Goal: Task Accomplishment & Management: Manage account settings

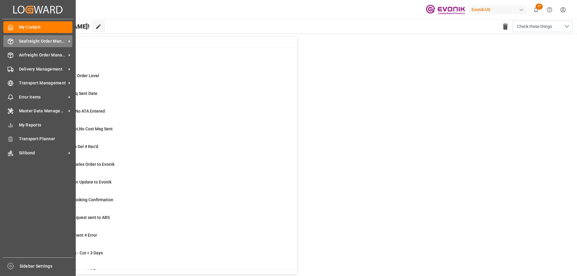
click at [41, 41] on span "Seafreight Order Management" at bounding box center [42, 41] width 47 height 6
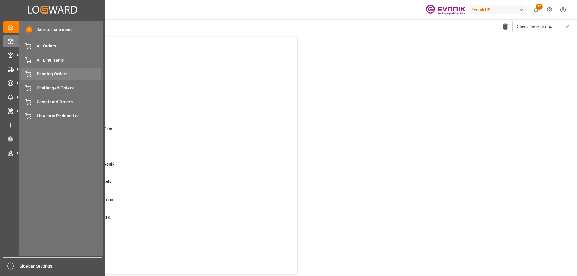
click at [64, 72] on span "Pending Orders" at bounding box center [69, 74] width 65 height 6
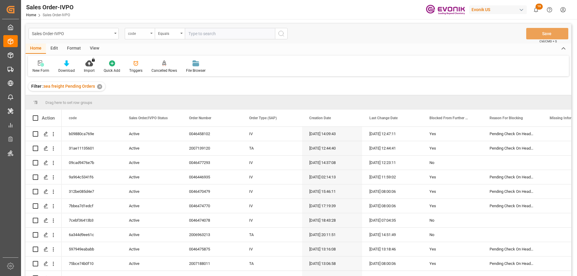
click at [136, 34] on div "code" at bounding box center [138, 32] width 20 height 7
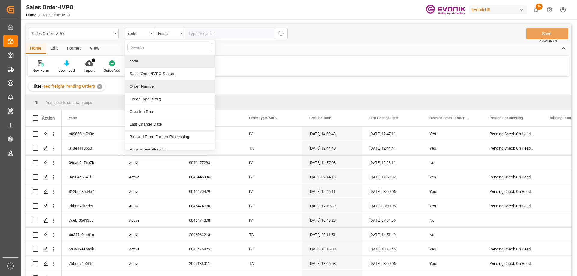
click at [140, 87] on div "Order Number" at bounding box center [170, 86] width 90 height 13
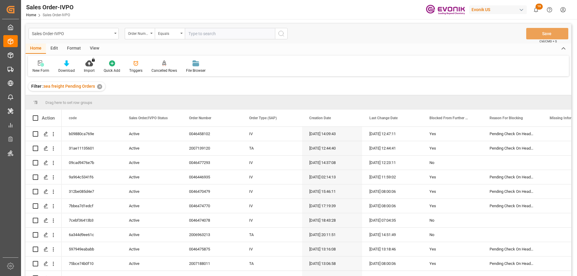
click at [97, 48] on div "View" at bounding box center [94, 49] width 18 height 10
click at [72, 67] on div "Standard Templates" at bounding box center [68, 66] width 39 height 13
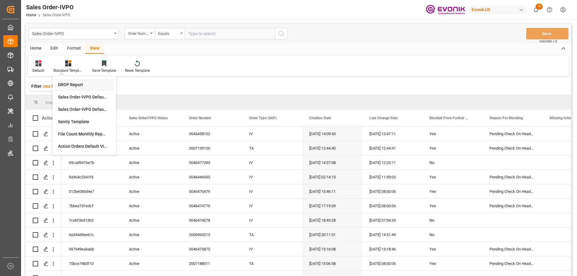
click at [72, 83] on div "DROP Report" at bounding box center [84, 85] width 53 height 6
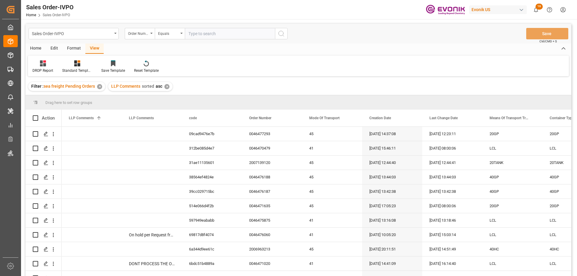
click at [40, 47] on div "Home" at bounding box center [36, 49] width 20 height 10
click at [68, 67] on div "Download" at bounding box center [67, 66] width 26 height 13
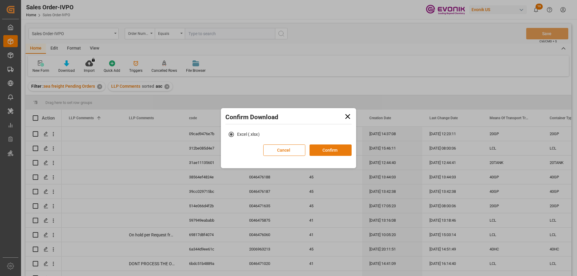
click at [313, 147] on button "Confirm" at bounding box center [331, 150] width 42 height 11
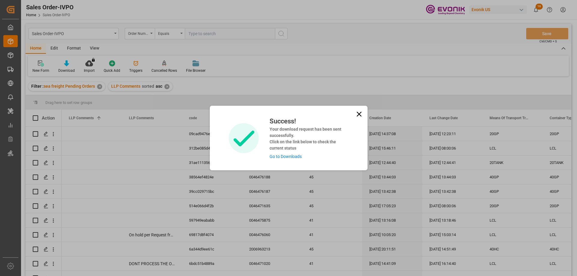
click at [294, 154] on div "Success! Your download request has been sent successfully. Click on the link be…" at bounding box center [306, 138] width 83 height 44
click at [293, 156] on link "Go to Downloads" at bounding box center [286, 156] width 32 height 5
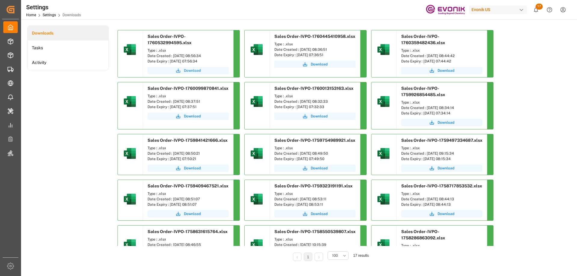
click at [180, 71] on icon "submit" at bounding box center [178, 70] width 5 height 5
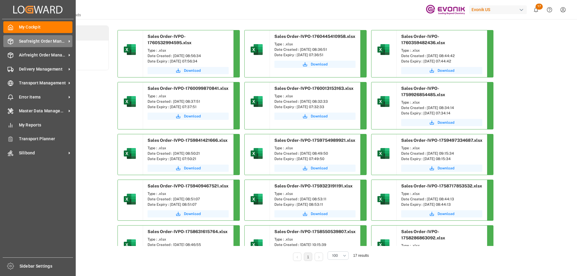
click at [35, 41] on span "Seafreight Order Management" at bounding box center [42, 41] width 47 height 6
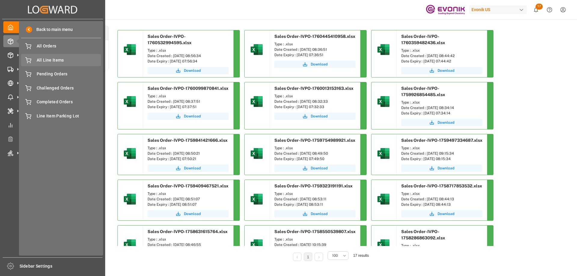
click at [51, 61] on span "All Line Items" at bounding box center [69, 60] width 65 height 6
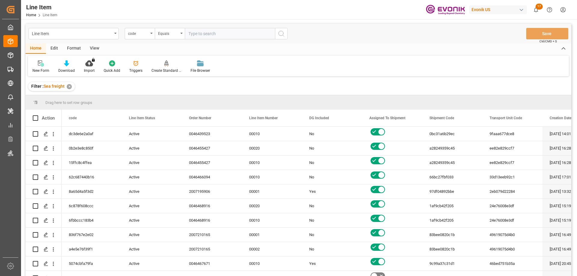
click at [151, 34] on div "code" at bounding box center [140, 33] width 30 height 11
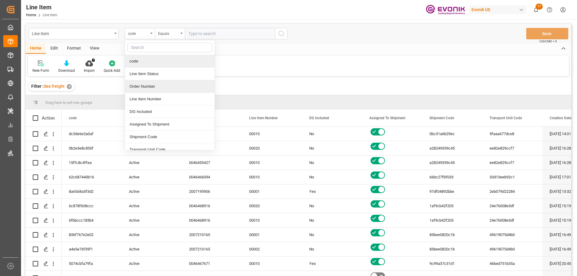
click at [141, 87] on div "Order Number" at bounding box center [170, 86] width 90 height 13
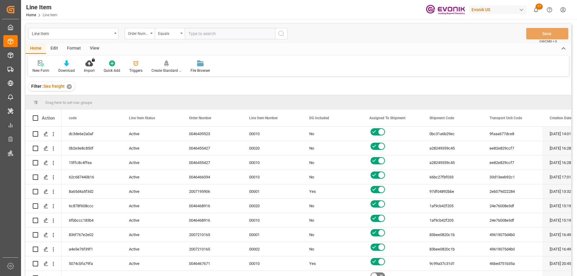
click at [205, 36] on input "text" at bounding box center [230, 33] width 90 height 11
paste input "2007151555"
type input "2007151555"
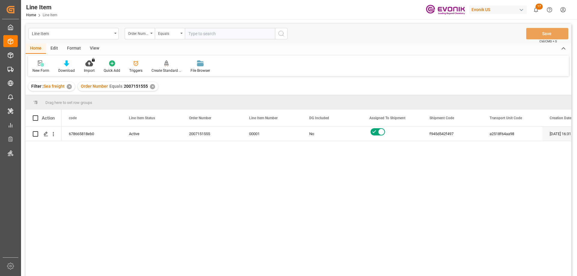
click at [97, 48] on div "View" at bounding box center [94, 49] width 18 height 10
click at [71, 67] on div "Standard Templates" at bounding box center [68, 66] width 39 height 13
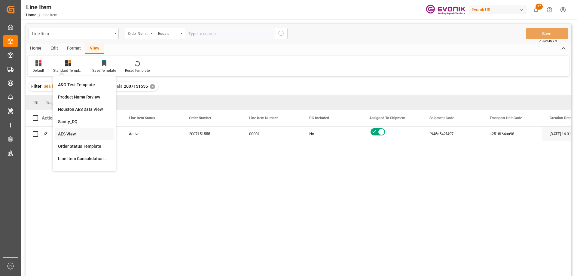
click at [69, 130] on div "AES View" at bounding box center [84, 134] width 59 height 12
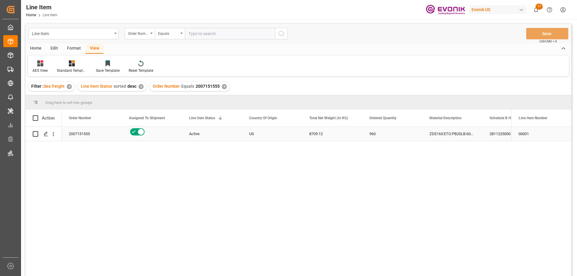
click at [81, 137] on div "2007151555" at bounding box center [92, 134] width 60 height 14
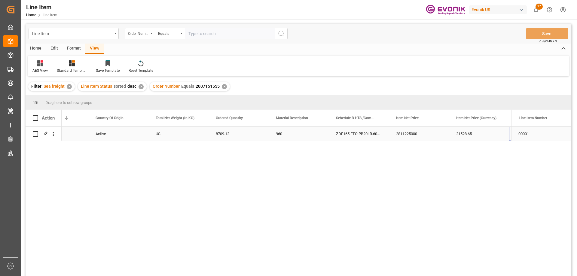
scroll to position [0, 154]
click at [53, 132] on icon "open menu" at bounding box center [53, 134] width 1 height 4
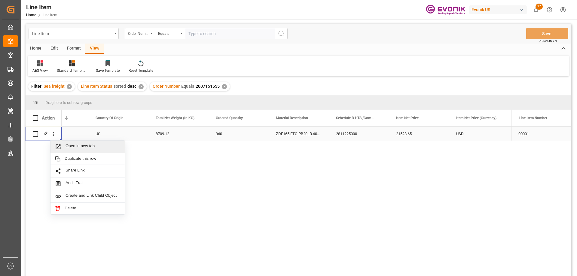
click at [67, 146] on span "Open in new tab" at bounding box center [93, 147] width 55 height 6
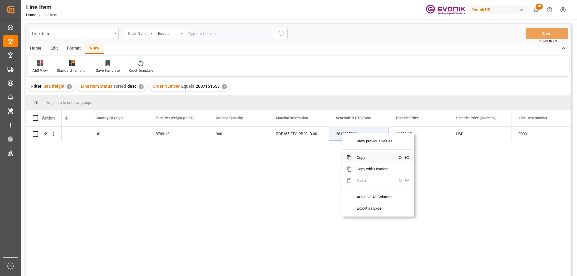
click at [367, 157] on span "Copy" at bounding box center [375, 157] width 47 height 11
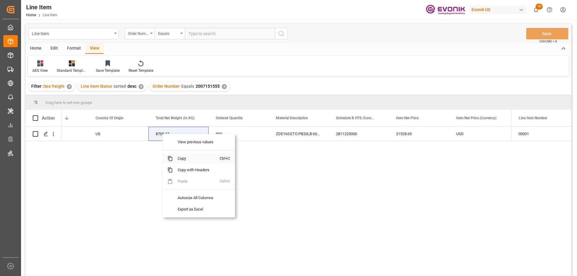
click at [180, 159] on span "Copy" at bounding box center [196, 158] width 47 height 11
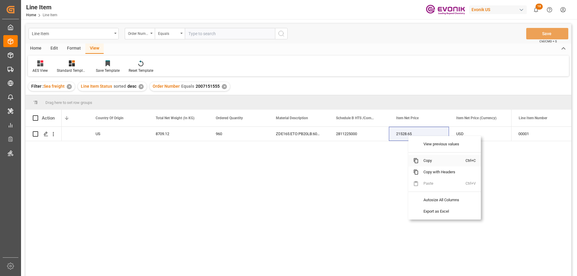
click at [431, 162] on span "Copy" at bounding box center [442, 160] width 47 height 11
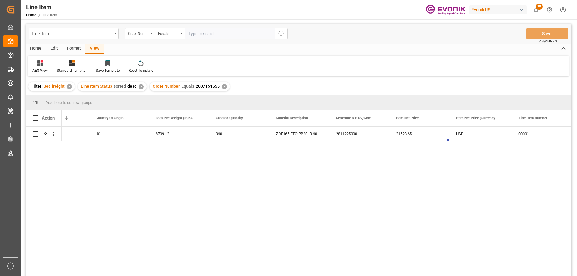
click at [203, 28] on input "text" at bounding box center [230, 33] width 90 height 11
paste input "2007151484"
type input "2007151484"
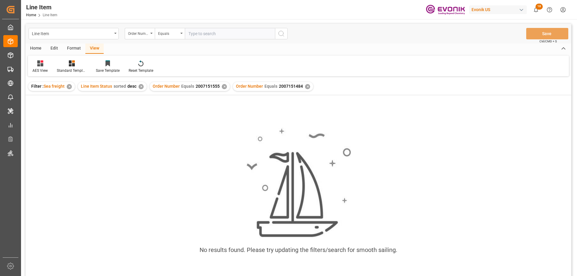
click at [222, 87] on div "✕" at bounding box center [224, 86] width 5 height 5
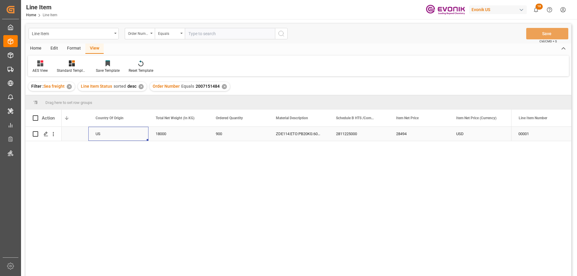
click at [96, 135] on div "US" at bounding box center [118, 134] width 60 height 14
click at [92, 135] on div "18000" at bounding box center [118, 134] width 60 height 14
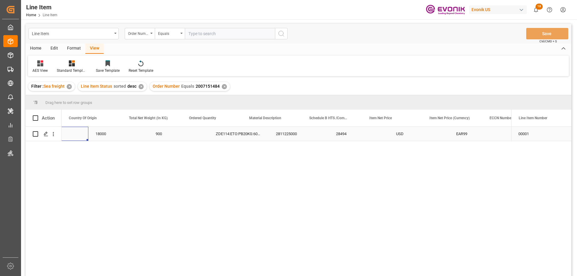
scroll to position [0, 180]
click at [54, 133] on icon "open menu" at bounding box center [53, 134] width 1 height 4
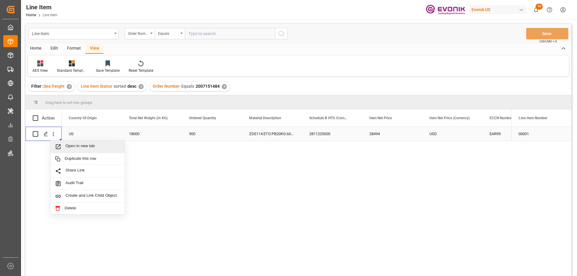
click at [70, 144] on span "Open in new tab" at bounding box center [93, 147] width 55 height 6
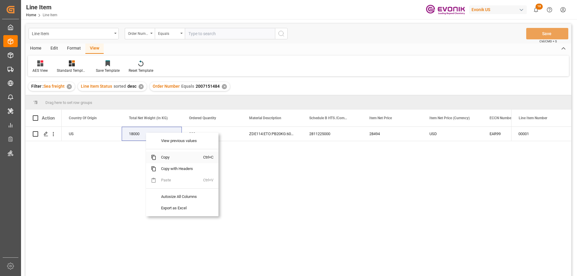
click at [167, 156] on span "Copy" at bounding box center [179, 157] width 47 height 11
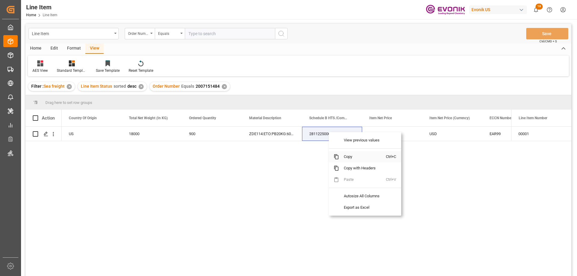
click at [354, 155] on span "Copy" at bounding box center [362, 156] width 47 height 11
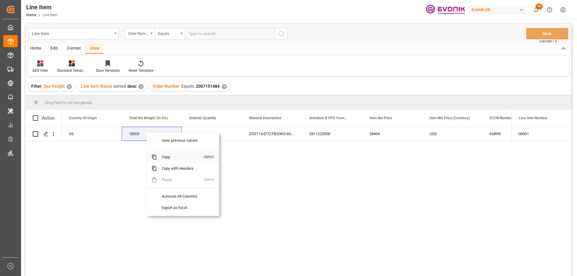
click at [165, 154] on span "Copy" at bounding box center [180, 157] width 47 height 11
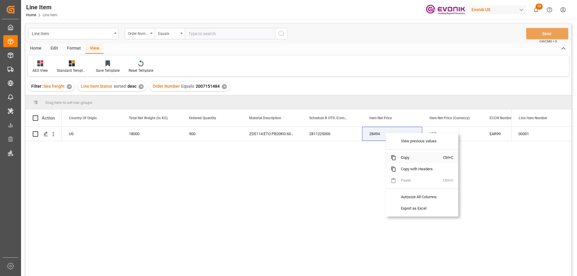
click at [404, 153] on span "Copy" at bounding box center [419, 157] width 47 height 11
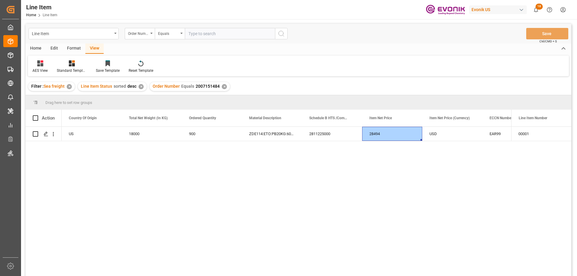
click at [423, 155] on div "Active US 18000 900 ZDE114:ETO:PB20KG:600SWP:I2:P:$ 2811225000 28494 USD EAR99" at bounding box center [287, 203] width 450 height 153
click at [198, 33] on input "text" at bounding box center [230, 33] width 90 height 11
paste input "2007170487"
type input "2007170487"
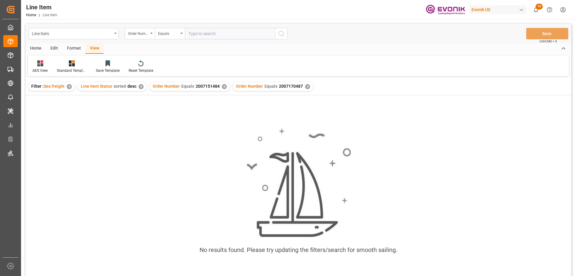
click at [222, 87] on div "✕" at bounding box center [224, 86] width 5 height 5
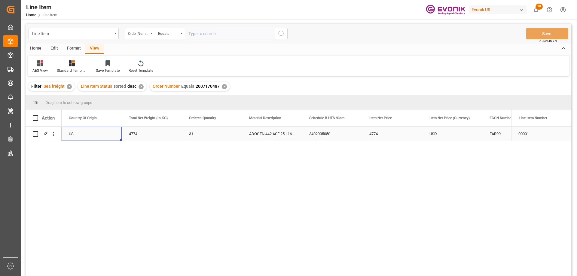
click at [113, 135] on div "US" at bounding box center [92, 134] width 60 height 14
click at [458, 134] on div "3402905050" at bounding box center [452, 134] width 60 height 14
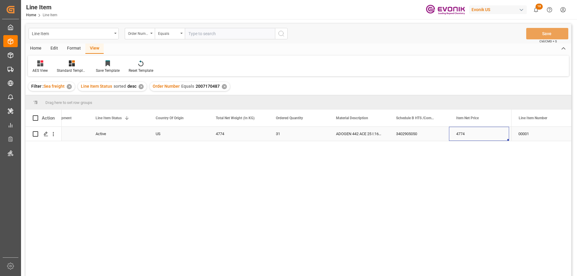
scroll to position [0, 154]
click at [55, 133] on icon "open menu" at bounding box center [53, 134] width 6 height 6
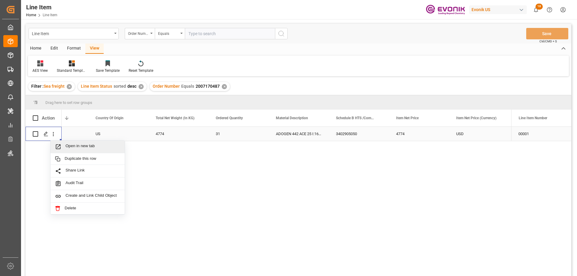
click at [71, 146] on span "Open in new tab" at bounding box center [93, 147] width 55 height 6
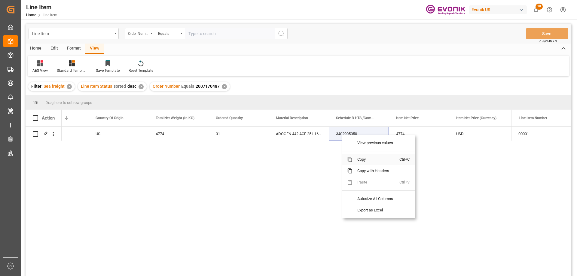
click at [367, 162] on span "Copy" at bounding box center [376, 159] width 47 height 11
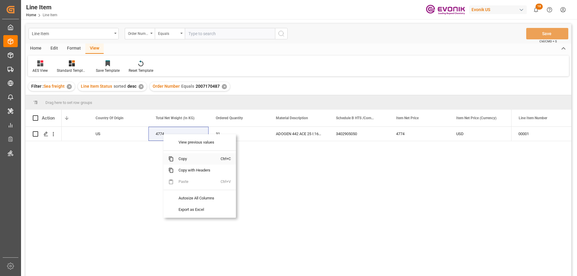
click at [181, 158] on span "Copy" at bounding box center [197, 158] width 47 height 11
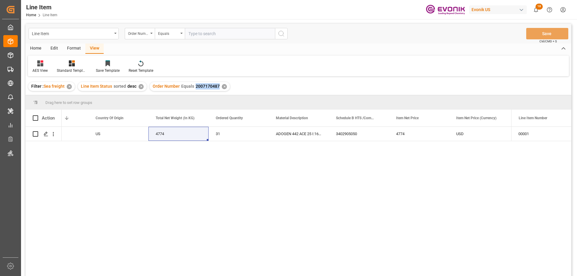
drag, startPoint x: 195, startPoint y: 86, endPoint x: 217, endPoint y: 86, distance: 22.8
click at [217, 86] on span "2007170487" at bounding box center [208, 86] width 24 height 5
drag, startPoint x: 330, startPoint y: 118, endPoint x: 326, endPoint y: 117, distance: 3.4
click at [328, 118] on div "Assigned To Shipment Line Item Status 1 Country Of Origin" at bounding box center [509, 118] width 1202 height 17
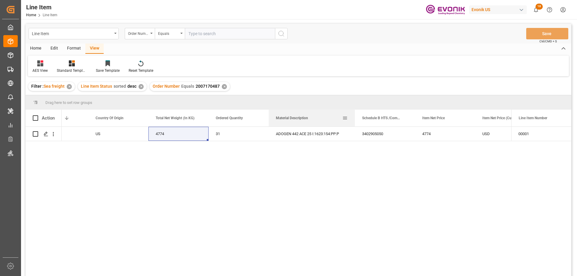
drag, startPoint x: 328, startPoint y: 116, endPoint x: 354, endPoint y: 117, distance: 26.2
click at [354, 117] on div at bounding box center [355, 118] width 2 height 17
click at [209, 38] on input "text" at bounding box center [230, 33] width 90 height 11
paste input "0046465022"
type input "0046465022"
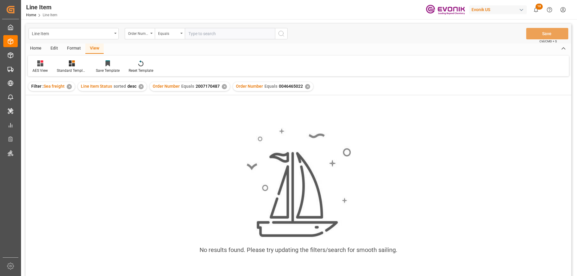
click at [222, 86] on div "✕" at bounding box center [224, 86] width 5 height 5
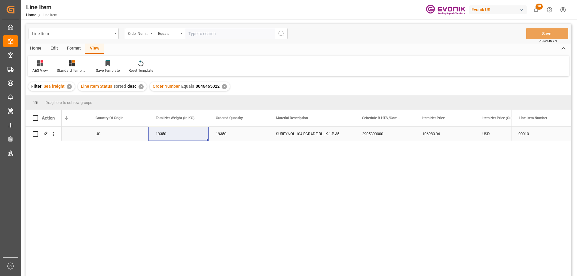
click at [107, 133] on div "US" at bounding box center [118, 134] width 60 height 14
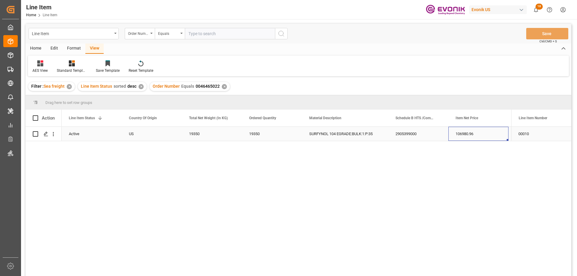
click at [461, 135] on div "106980.96" at bounding box center [479, 134] width 60 height 14
click at [53, 131] on icon "open menu" at bounding box center [53, 134] width 6 height 6
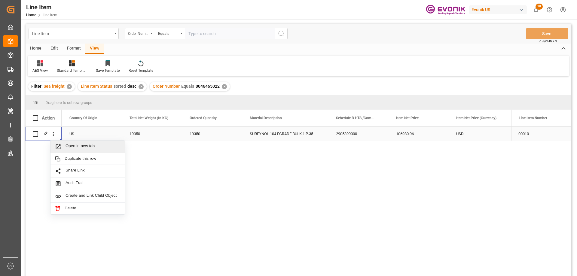
click at [75, 146] on span "Open in new tab" at bounding box center [93, 147] width 55 height 6
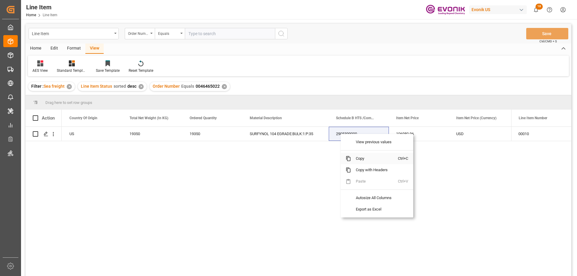
click at [359, 157] on span "Copy" at bounding box center [374, 158] width 47 height 11
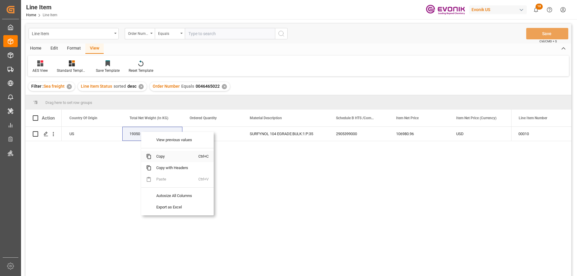
click at [155, 157] on span "Copy" at bounding box center [175, 156] width 47 height 11
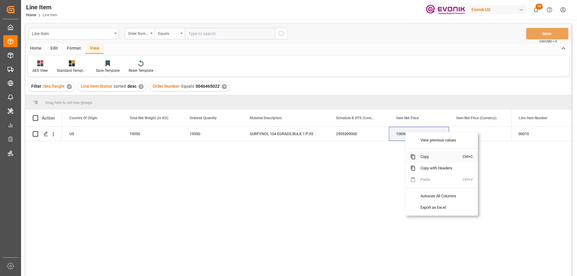
click at [425, 158] on span "Copy" at bounding box center [439, 156] width 47 height 11
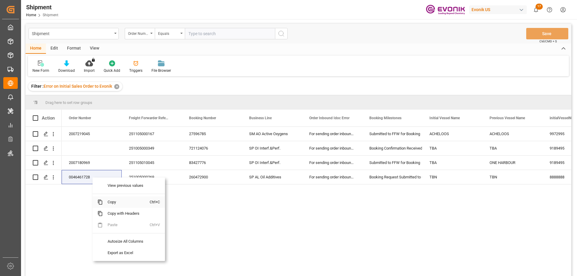
click at [114, 204] on span "Copy" at bounding box center [126, 202] width 47 height 11
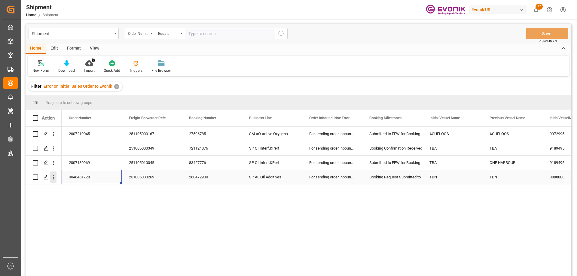
click at [53, 176] on icon "open menu" at bounding box center [53, 177] width 6 height 6
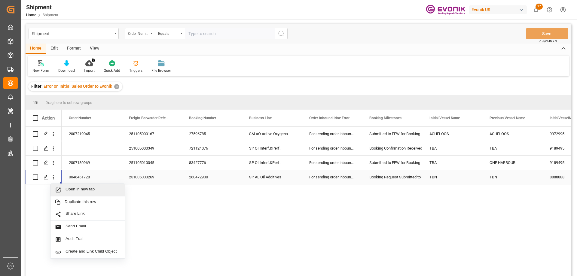
click at [75, 189] on span "Open in new tab" at bounding box center [93, 190] width 55 height 6
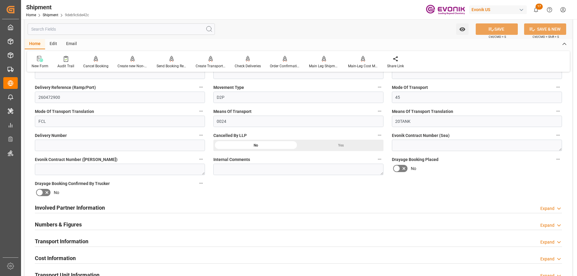
scroll to position [240, 0]
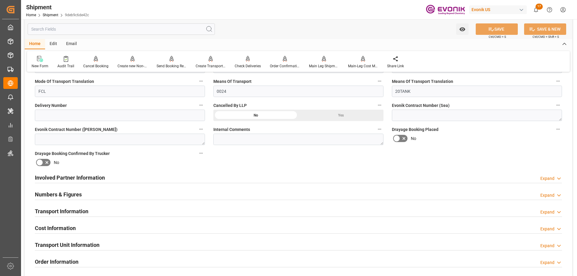
click at [88, 180] on h2 "Involved Partner Information" at bounding box center [70, 178] width 70 height 8
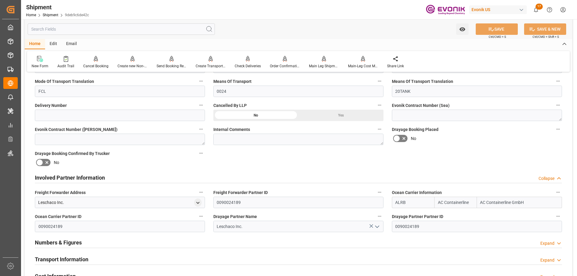
click at [63, 258] on h2 "Transport Information" at bounding box center [62, 260] width 54 height 8
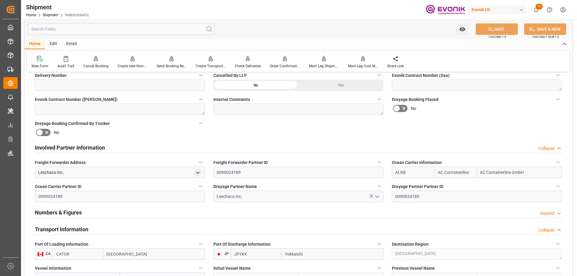
scroll to position [361, 0]
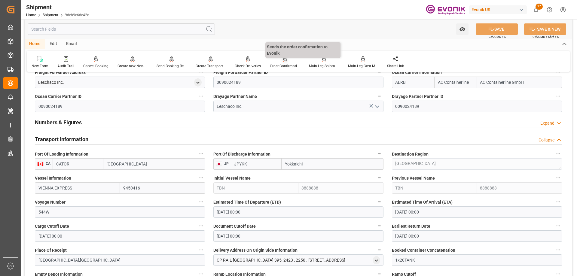
click at [279, 63] on div "Order Confirmation" at bounding box center [284, 62] width 39 height 13
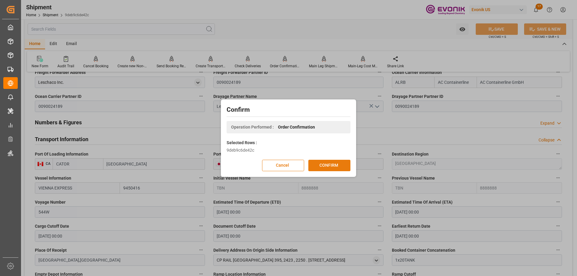
click at [335, 167] on button "CONFIRM" at bounding box center [329, 165] width 42 height 11
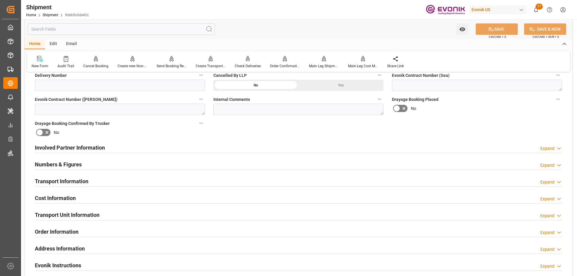
scroll to position [391, 0]
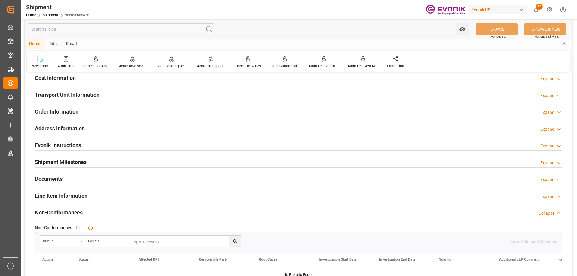
click at [58, 31] on input "text" at bounding box center [121, 28] width 187 height 11
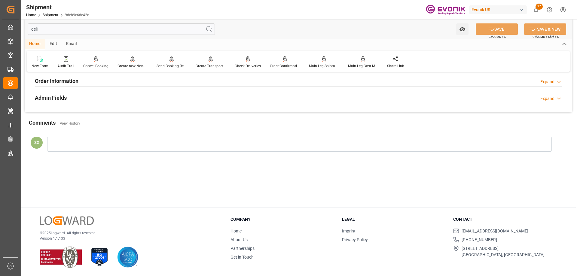
scroll to position [0, 0]
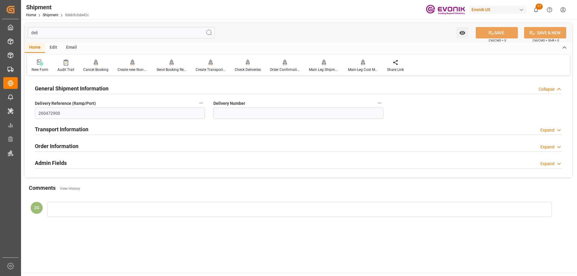
type input "deli"
click at [60, 160] on h2 "Admin Fields" at bounding box center [51, 163] width 32 height 8
click at [54, 145] on h2 "Order Information" at bounding box center [57, 146] width 44 height 8
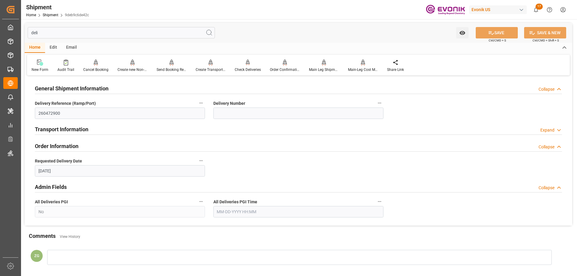
click at [59, 125] on div "Transport Information" at bounding box center [62, 128] width 54 height 11
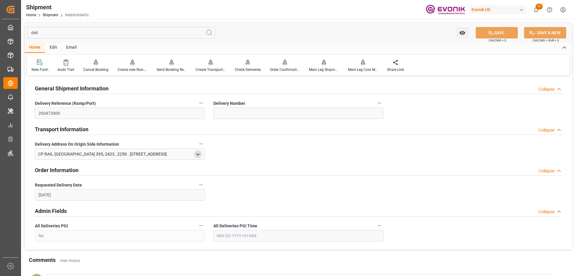
click at [196, 153] on icon "open menu" at bounding box center [197, 154] width 5 height 5
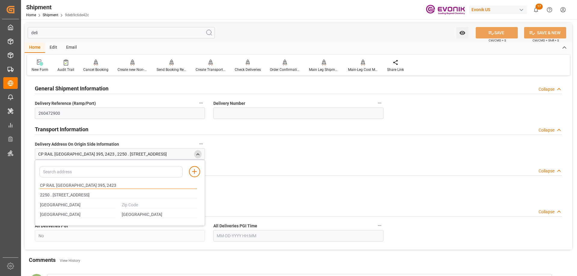
drag, startPoint x: 41, startPoint y: 185, endPoint x: 88, endPoint y: 185, distance: 46.9
click at [88, 185] on input "CP RAIL MONTREAL 395, 2423" at bounding box center [118, 185] width 157 height 7
click at [145, 205] on input "text" at bounding box center [159, 205] width 75 height 7
paste input "H4T 1K2."
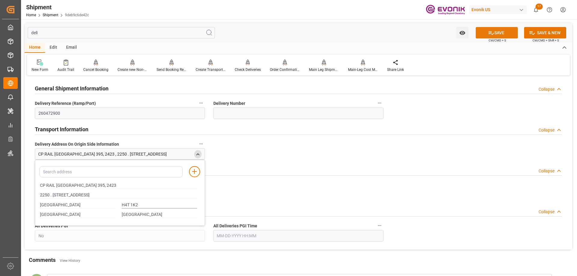
type input "H4T 1K2"
click at [504, 38] on button "SAVE" at bounding box center [497, 32] width 42 height 11
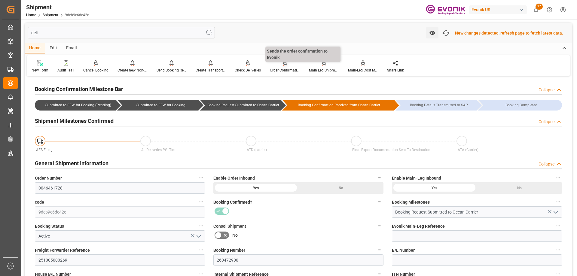
click at [286, 67] on div "Order Confirmation" at bounding box center [284, 66] width 39 height 13
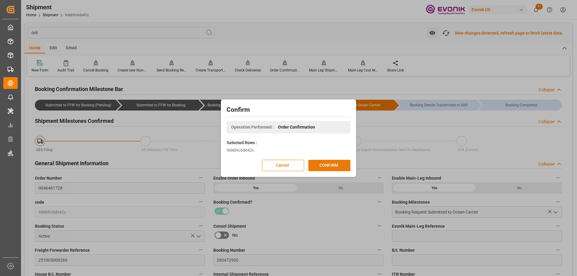
click at [334, 163] on button "CONFIRM" at bounding box center [329, 165] width 42 height 11
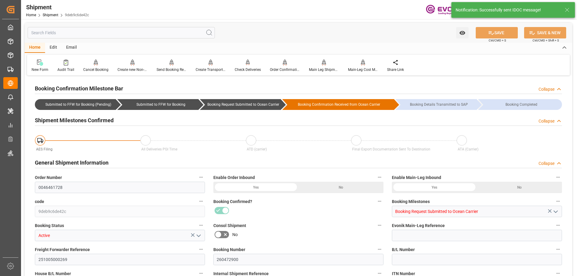
type input "AC Containerline"
type input "AC Containerline GmbH"
type input "0"
type input "19000"
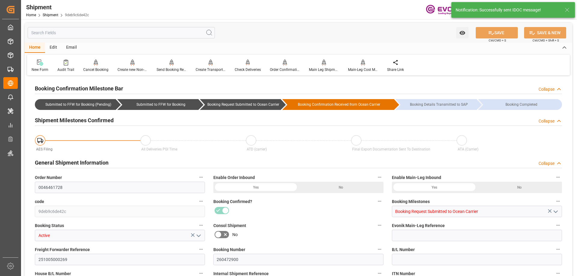
type input "0"
type input "CATOR"
type input "JPYKK"
type input "9450416"
type input "8888888"
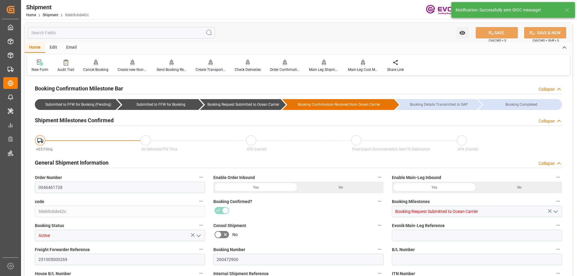
type input "9450416"
type input "5020"
type input "0"
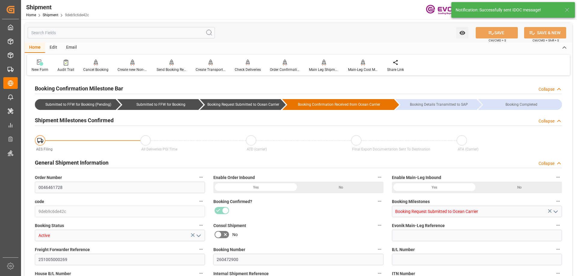
type input "19000"
type input "KGM"
type input "0"
type input "AC Containerline"
type input "AC Containerline GmbH"
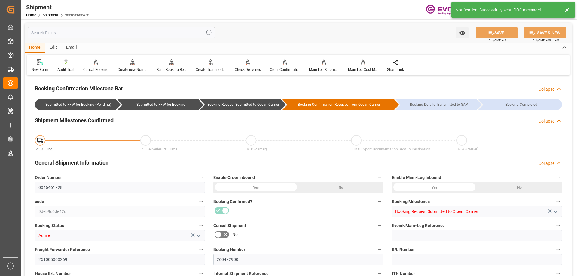
type input "-385.9"
type input "11-05-2025 00:00"
type input "12-03-2025 00:00"
type input "10-30-2025 00:00"
type input "10-28-2025 00:00"
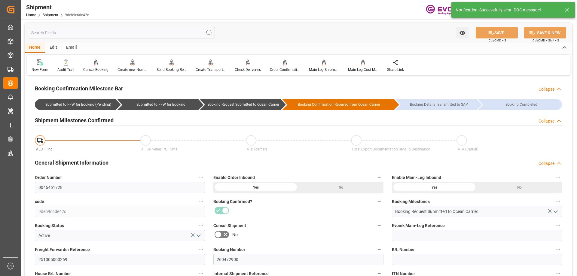
type input "10-24-2025 00:00"
type input "10-30-2025 00:00"
type input "11-25-2025"
type input "09-23-2025 00:00"
type input "09-23-2025 11:07"
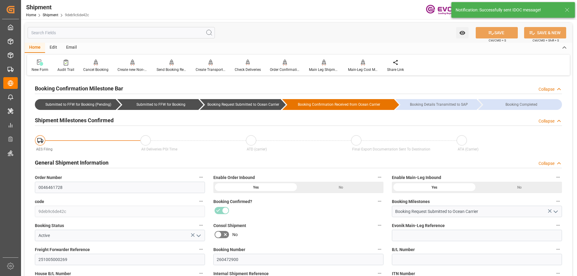
type input "09-23-2025 10:58"
type input "10-15-2025 12:52"
type input "09-23-2025 10:49"
type input "10-15-2025 12:52"
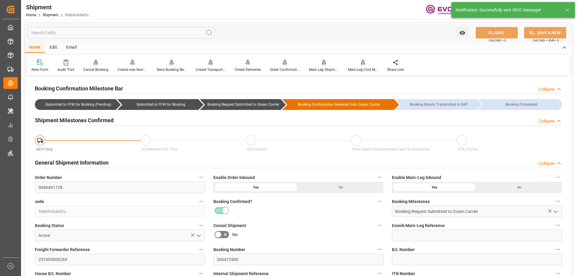
type input "10-14-2025 00:00"
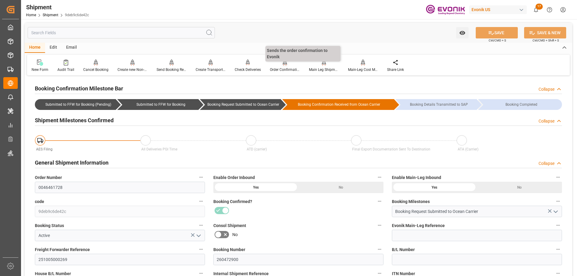
click at [281, 66] on div at bounding box center [285, 62] width 30 height 6
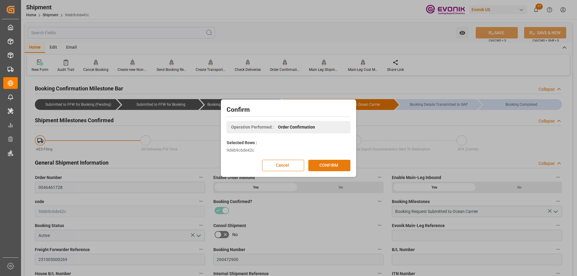
click at [338, 167] on button "CONFIRM" at bounding box center [329, 165] width 42 height 11
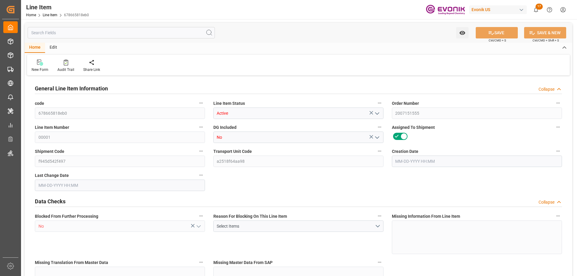
type input "32"
type input "8970.24"
type input "8709.12"
type input "45.8938"
type input "960"
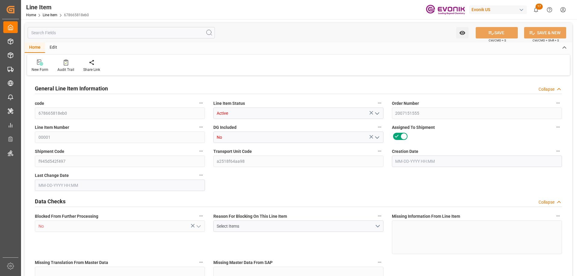
type input "21528.65"
type input "960"
type input "8970.24"
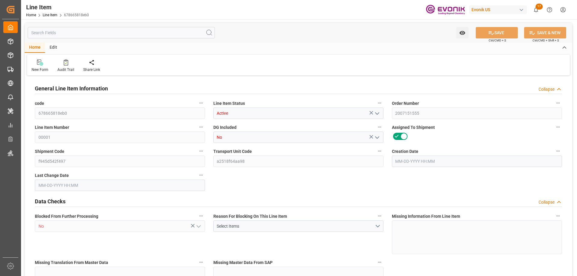
type input "9479.04"
type input "8709.12"
type input "45.8938"
type input "45893.76"
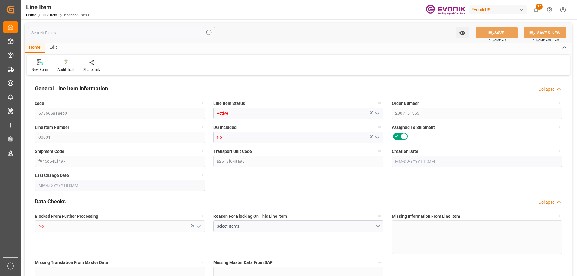
type input "0"
type input "08-22-2025 16:31"
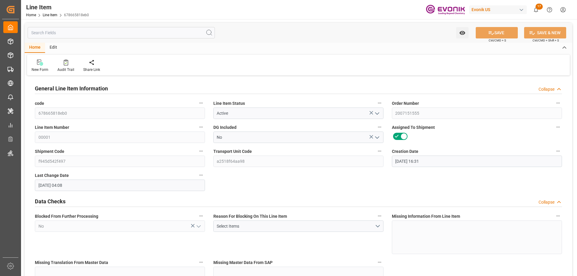
type input "09-22-2025 04:08"
type input "[DATE]"
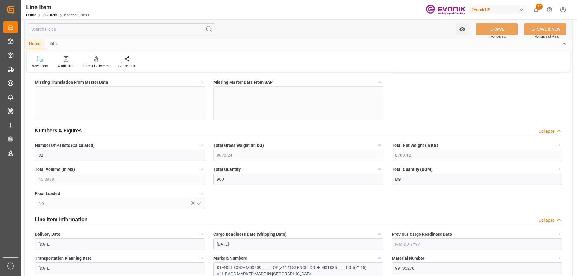
scroll to position [301, 0]
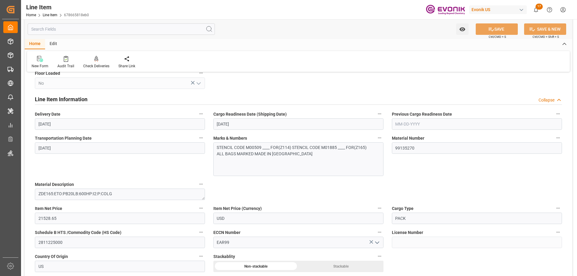
click at [84, 28] on input "text" at bounding box center [121, 28] width 187 height 11
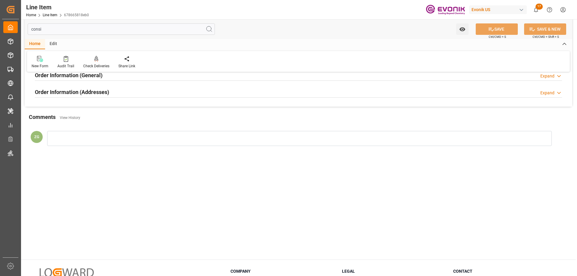
scroll to position [0, 0]
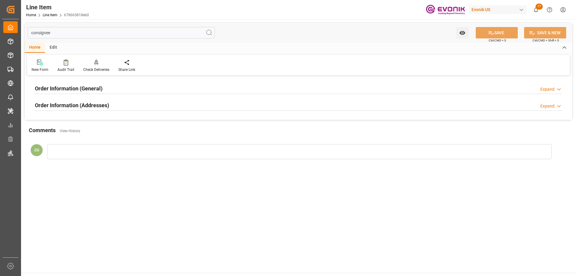
type input "consignee"
click at [86, 102] on h2 "Order Information (Addresses)" at bounding box center [72, 105] width 74 height 8
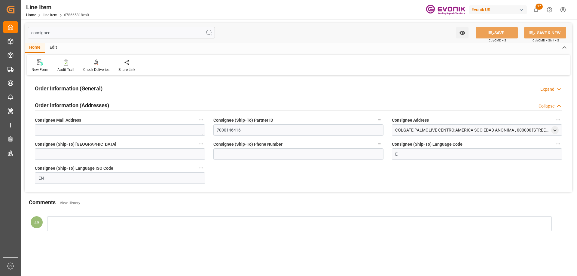
click at [84, 95] on div "Order Information (General) Expand" at bounding box center [299, 88] width 536 height 17
click at [84, 90] on h2 "Order Information (General)" at bounding box center [69, 88] width 68 height 8
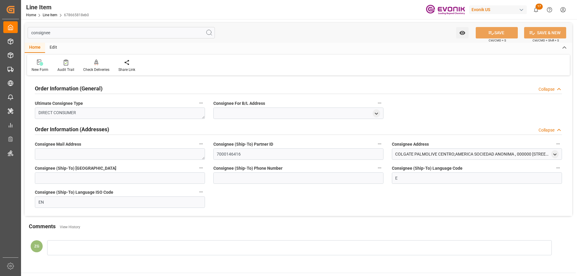
drag, startPoint x: 225, startPoint y: 181, endPoint x: 250, endPoint y: 2, distance: 180.9
click at [250, 2] on div "Line Item Home Line Item 678665818eb0 Evonik US 17 Notifications Only show unre…" at bounding box center [297, 9] width 560 height 19
click at [555, 154] on icon "open menu" at bounding box center [555, 154] width 5 height 5
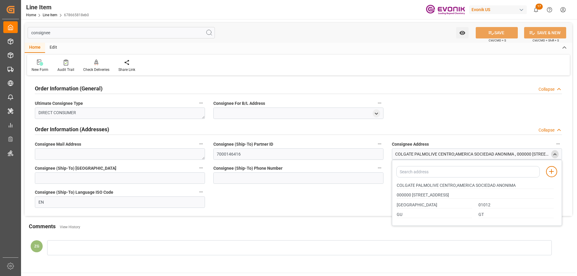
click at [396, 184] on div "COLGATE PALMOLIVE CENTRO;AMERICA SOCIEDAD ANONIMA" at bounding box center [476, 186] width 164 height 10
drag, startPoint x: 397, startPoint y: 185, endPoint x: 437, endPoint y: 182, distance: 40.7
click at [437, 182] on div "COLGATE PALMOLIVE CENTRO;AMERICA SOCIEDAD ANONIMA" at bounding box center [476, 186] width 164 height 10
click at [489, 202] on input "01012" at bounding box center [516, 205] width 75 height 7
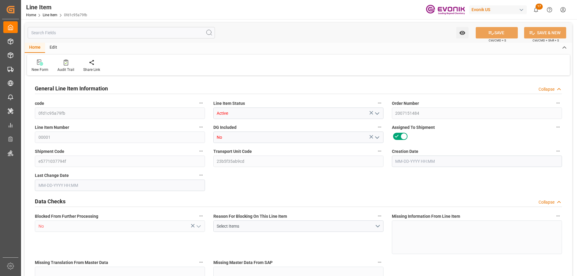
type input "30"
type input "18225"
type input "18000"
type input "47.3193"
type input "900"
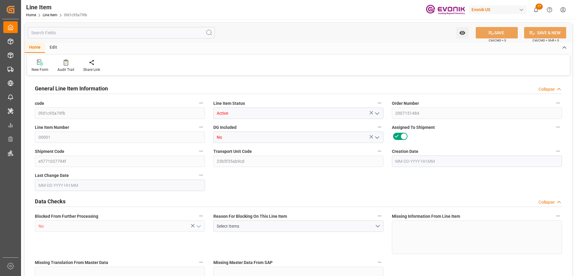
type input "28494"
type input "900"
type input "18225"
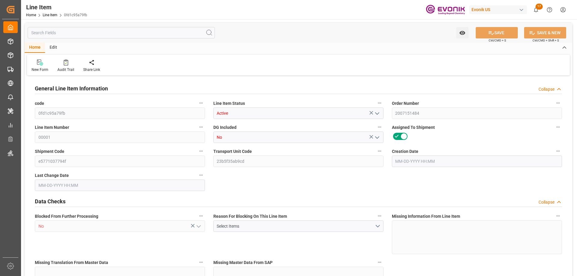
type input "18768"
type input "18000"
type input "47.3193"
type input "47319.3"
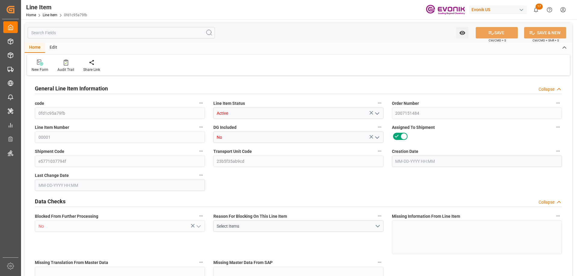
type input "0"
type input "[DATE] 16:05"
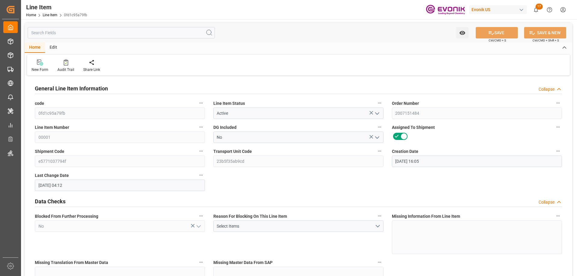
type input "[DATE] 04:12"
type input "[DATE]"
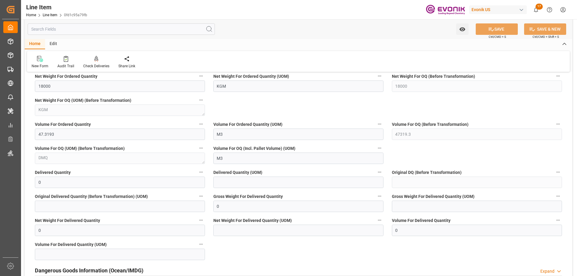
scroll to position [691, 0]
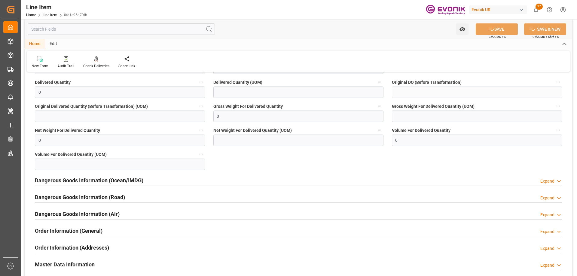
click at [70, 27] on input "text" at bounding box center [121, 28] width 187 height 11
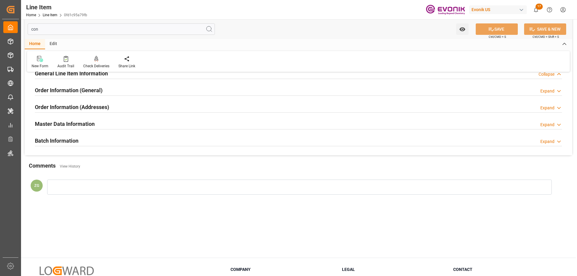
scroll to position [0, 0]
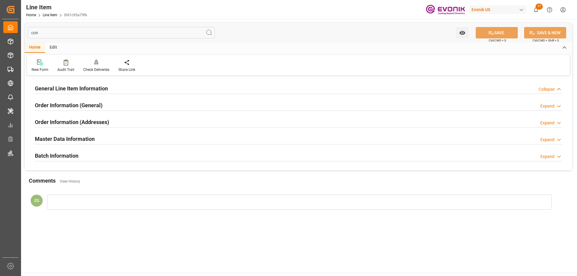
click at [78, 90] on h2 "General Line Item Information" at bounding box center [71, 88] width 73 height 8
click at [84, 107] on h2 "Order Information (General)" at bounding box center [69, 105] width 68 height 8
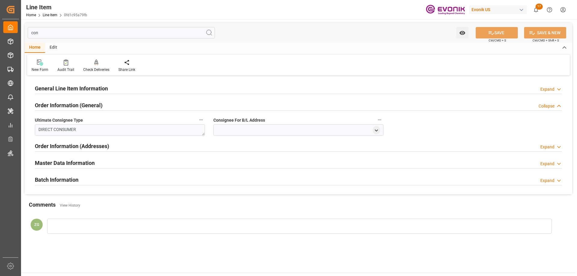
click at [80, 90] on h2 "General Line Item Information" at bounding box center [71, 88] width 73 height 8
click at [81, 88] on h2 "General Line Item Information" at bounding box center [71, 88] width 73 height 8
click at [84, 92] on h2 "General Line Item Information" at bounding box center [71, 88] width 73 height 8
click at [82, 87] on h2 "General Line Item Information" at bounding box center [71, 88] width 73 height 8
click at [91, 91] on h2 "General Line Item Information" at bounding box center [71, 88] width 73 height 8
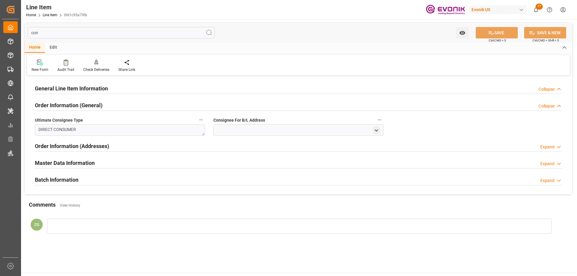
click at [245, 20] on div "con Watch Option SAVE Ctrl/CMD + S SAVE & NEW Ctrl/CMD + Shift + S Home Edit Ne…" at bounding box center [298, 133] width 555 height 228
click at [59, 35] on input "con" at bounding box center [121, 32] width 187 height 11
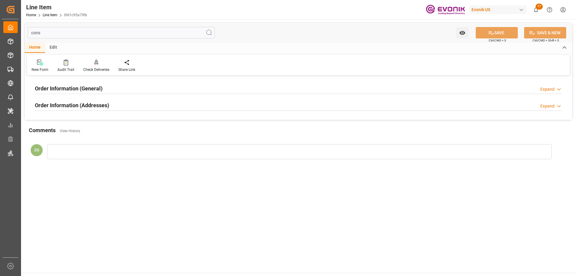
type input "cons"
click at [87, 100] on div "Order Information (Addresses)" at bounding box center [72, 104] width 74 height 11
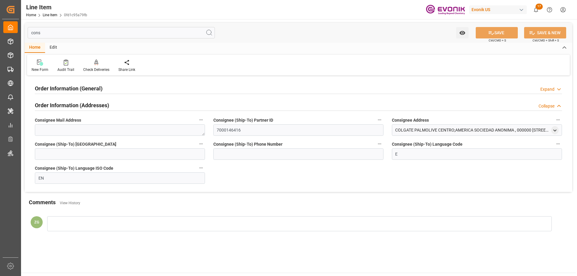
click at [86, 86] on h2 "Order Information (General)" at bounding box center [69, 88] width 68 height 8
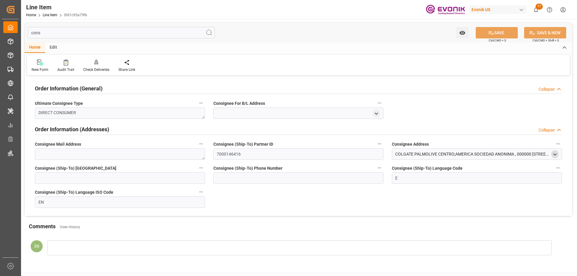
click at [554, 154] on polyline "open menu" at bounding box center [555, 154] width 3 height 1
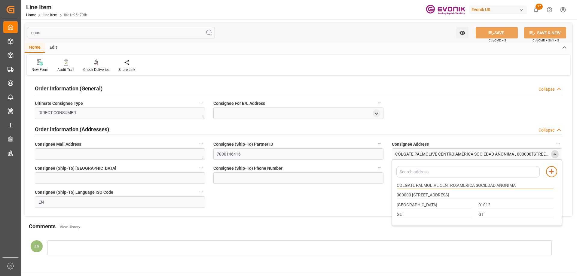
drag, startPoint x: 397, startPoint y: 185, endPoint x: 438, endPoint y: 185, distance: 40.6
click at [438, 185] on input "COLGATE PALMOLIVE CENTRO;AMERICA SOCIEDAD ANONIMA" at bounding box center [475, 185] width 157 height 7
click at [482, 205] on input "01012" at bounding box center [516, 205] width 75 height 7
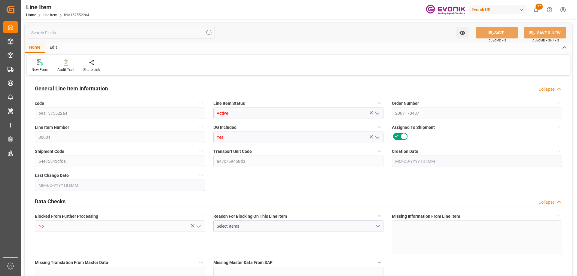
type input "8"
type input "5301"
type input "4774"
type input "8.9613"
type input "31"
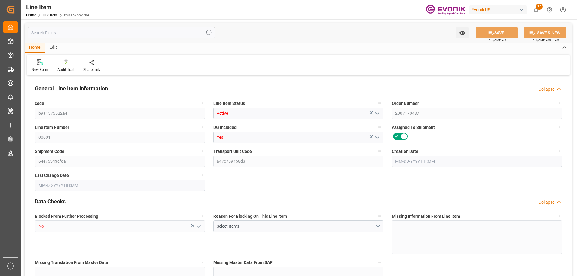
type input "4774"
type input "31"
type input "5301"
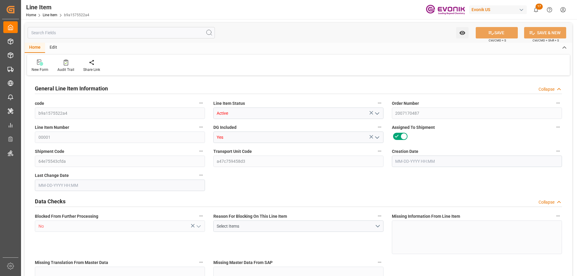
type input "5501"
type input "4774"
type input "8.9613"
type input "8961.325"
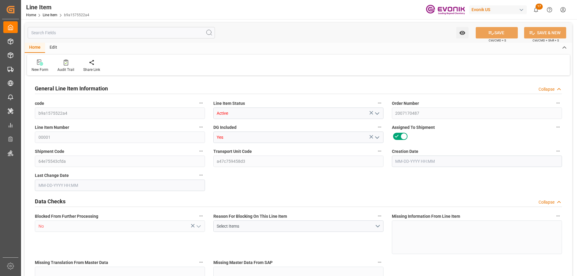
type input "0"
type input "10-06-2025 15:46"
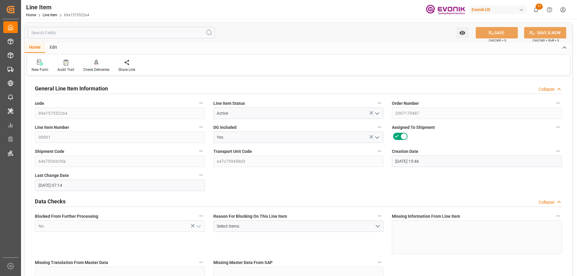
type input "10-08-2025 07:14"
type input "11-24-2025"
type input "10-15-2025"
type input "10-08-2025"
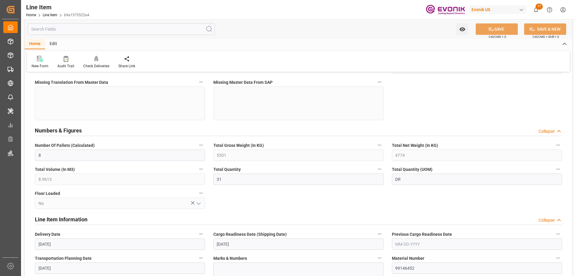
scroll to position [271, 0]
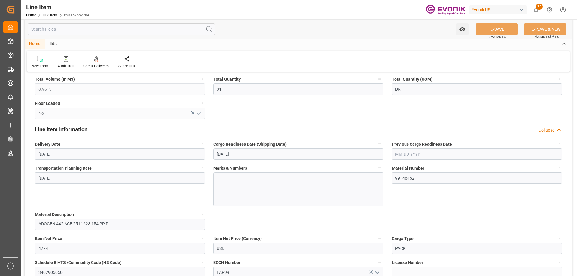
click at [140, 33] on input "text" at bounding box center [121, 28] width 187 height 11
type input "o"
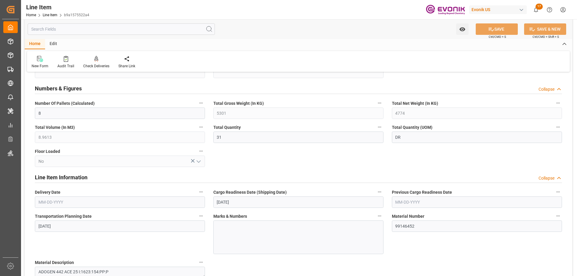
type input "4774"
type input "0"
type input "10-08-2025 07:14"
type input "11-24-2025"
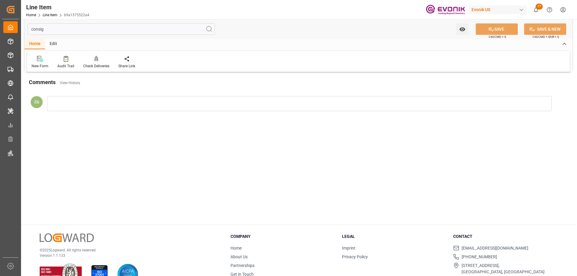
scroll to position [0, 0]
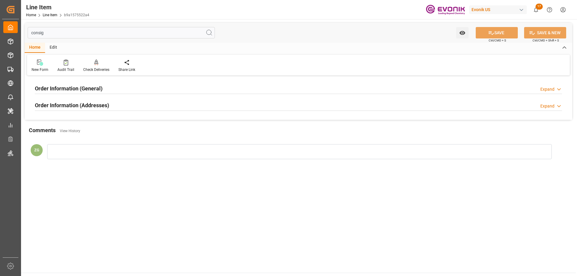
type input "consig"
click at [104, 102] on h2 "Order Information (Addresses)" at bounding box center [72, 105] width 74 height 8
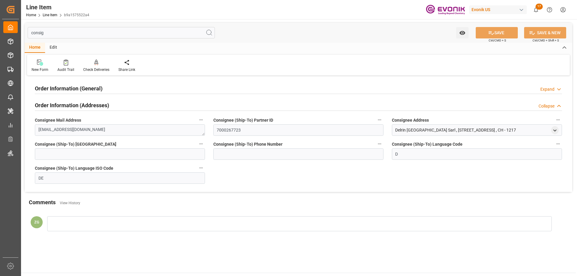
click at [95, 88] on h2 "Order Information (General)" at bounding box center [69, 88] width 68 height 8
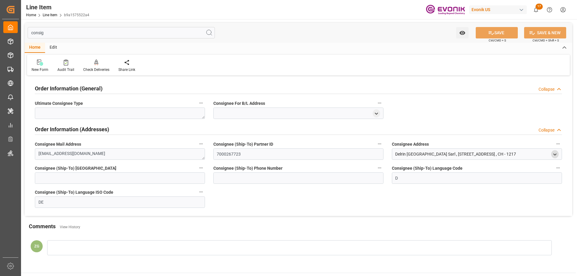
click at [559, 153] on div "open menu" at bounding box center [555, 154] width 8 height 8
click at [557, 153] on icon "open menu" at bounding box center [555, 154] width 5 height 5
drag, startPoint x: 488, startPoint y: 216, endPoint x: 475, endPoint y: 216, distance: 13.5
click at [475, 216] on div "CH" at bounding box center [476, 215] width 164 height 10
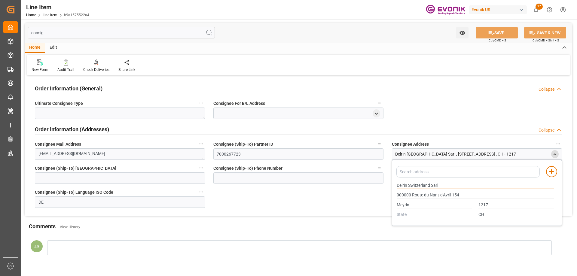
drag, startPoint x: 397, startPoint y: 184, endPoint x: 439, endPoint y: 185, distance: 42.4
click at [439, 185] on input "Delrin Switzerland Sarl" at bounding box center [475, 185] width 157 height 7
click at [406, 205] on input "Meyrin" at bounding box center [434, 205] width 75 height 7
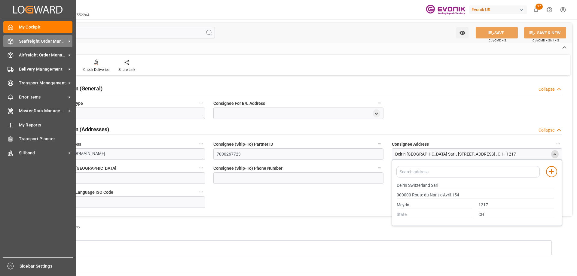
click at [41, 41] on span "Seafreight Order Management" at bounding box center [42, 41] width 47 height 6
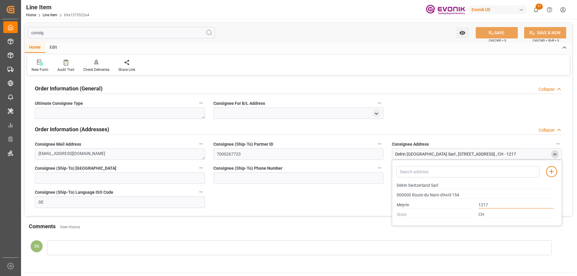
click at [485, 205] on input "1217" at bounding box center [516, 205] width 75 height 7
drag, startPoint x: 459, startPoint y: 195, endPoint x: 451, endPoint y: 194, distance: 7.8
click at [451, 194] on input "000000 Route du Nant-d'Avril 154" at bounding box center [475, 195] width 157 height 7
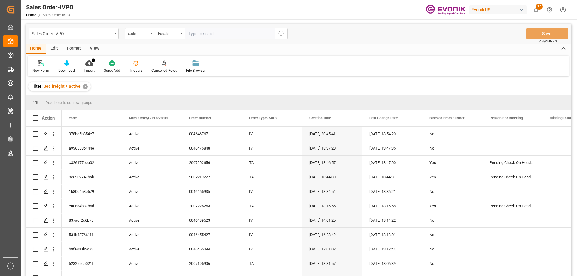
click at [144, 41] on div "Sales Order-IVPO code Equals Save Ctrl/CMD + S" at bounding box center [299, 34] width 546 height 20
click at [144, 36] on div "code" at bounding box center [140, 33] width 30 height 11
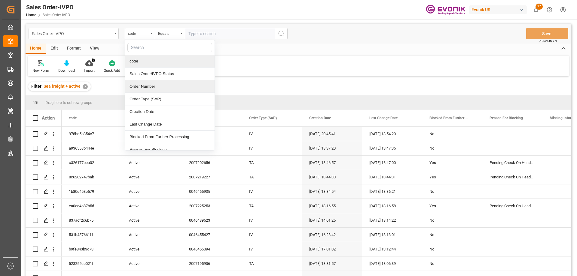
click at [148, 84] on div "Order Number" at bounding box center [170, 86] width 90 height 13
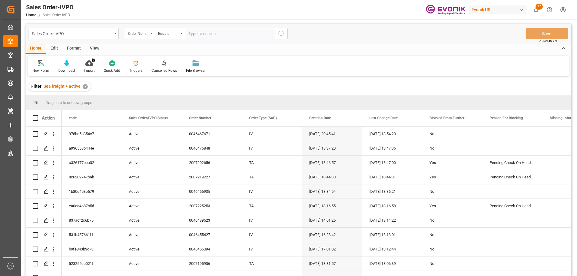
click at [204, 38] on input "text" at bounding box center [230, 33] width 90 height 11
paste input "2007170487"
type input "2007170487"
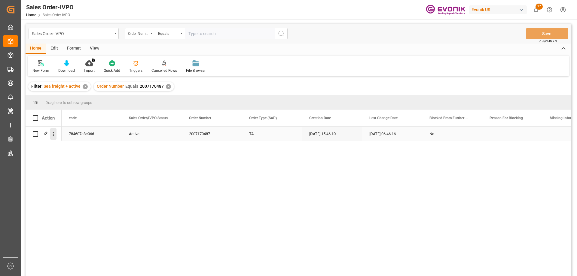
click at [54, 133] on icon "open menu" at bounding box center [53, 134] width 1 height 4
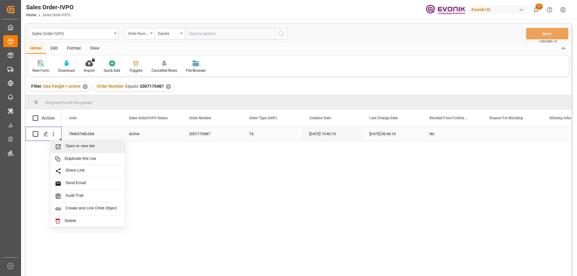
click at [72, 144] on span "Open in new tab" at bounding box center [93, 147] width 55 height 6
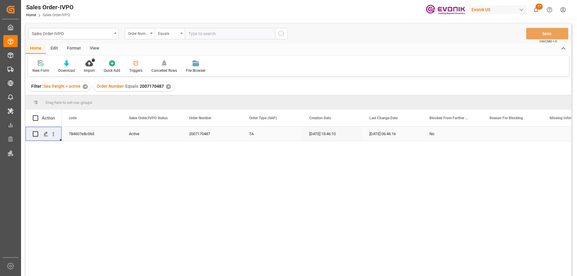
click at [241, 36] on input "text" at bounding box center [230, 33] width 90 height 11
paste input "0046462761"
type input "0046462761"
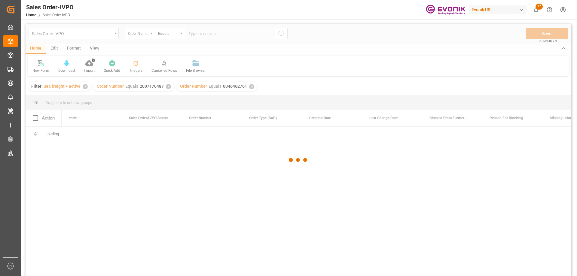
click at [169, 89] on div at bounding box center [299, 160] width 546 height 273
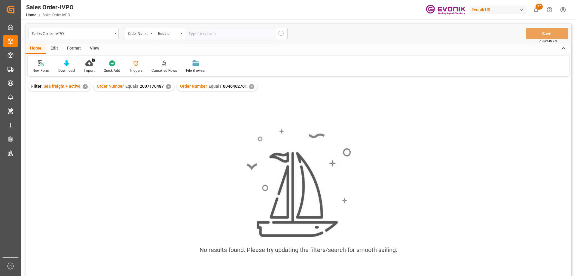
click at [167, 87] on div "✕" at bounding box center [168, 86] width 5 height 5
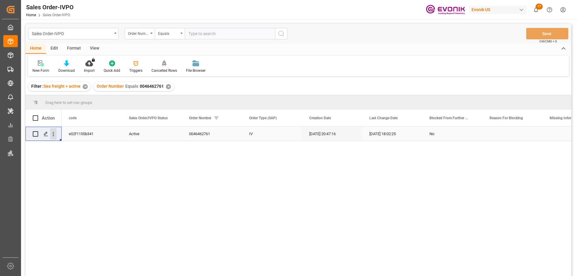
click at [55, 138] on button "open menu" at bounding box center [53, 133] width 6 height 11
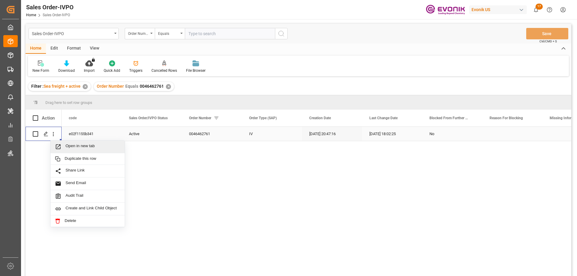
click at [73, 147] on span "Open in new tab" at bounding box center [93, 147] width 55 height 6
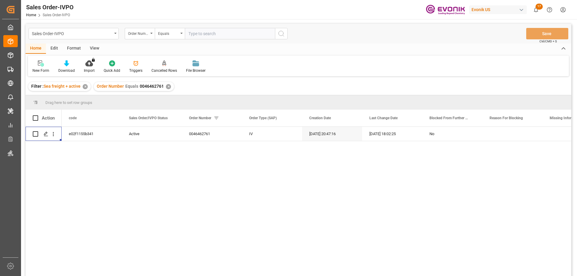
click at [232, 36] on input "text" at bounding box center [230, 33] width 90 height 11
paste input "2007188011"
type input "2007188011"
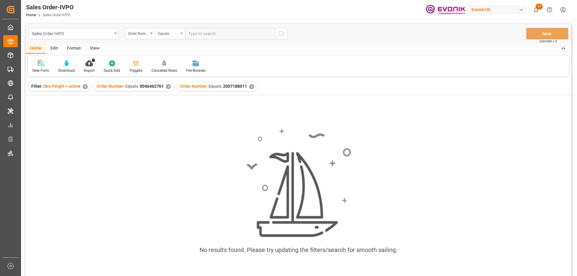
click at [166, 87] on div "✕" at bounding box center [168, 86] width 5 height 5
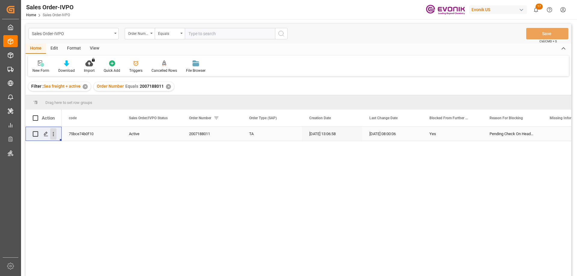
click at [54, 135] on icon "open menu" at bounding box center [53, 134] width 6 height 6
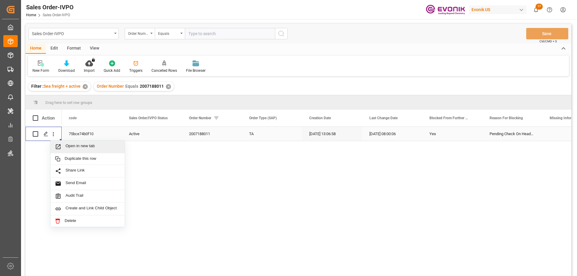
click at [68, 146] on span "Open in new tab" at bounding box center [93, 147] width 55 height 6
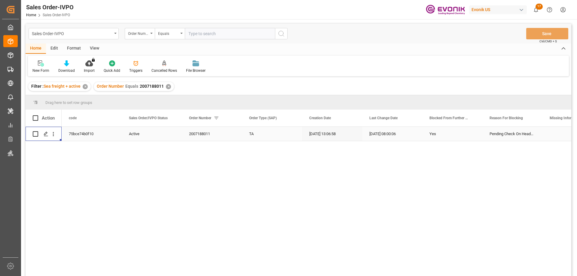
click at [209, 39] on div "Sales Order-IVPO Order Number Equals Save Ctrl/CMD + S" at bounding box center [299, 34] width 546 height 20
click at [212, 36] on input "text" at bounding box center [230, 33] width 90 height 11
paste input "2007221407"
type input "2007221407"
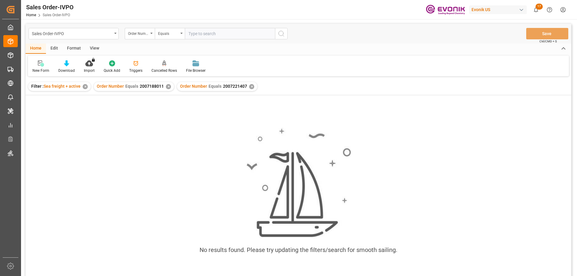
click at [167, 87] on div "✕" at bounding box center [168, 86] width 5 height 5
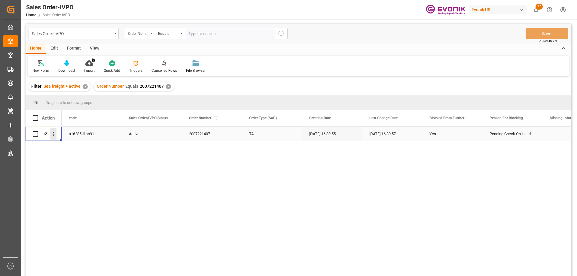
click at [51, 132] on icon "open menu" at bounding box center [53, 134] width 6 height 6
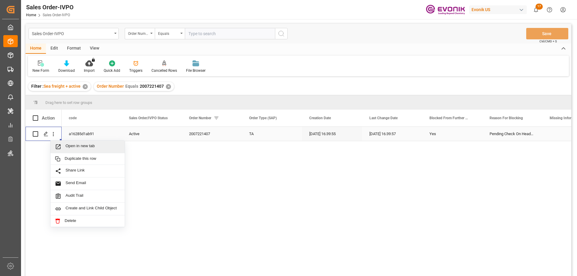
click at [69, 144] on span "Open in new tab" at bounding box center [93, 147] width 55 height 6
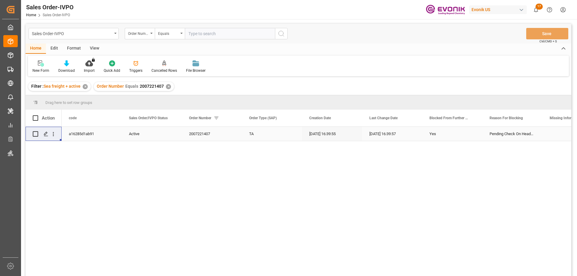
click at [209, 32] on input "text" at bounding box center [230, 33] width 90 height 11
click at [204, 35] on input "text" at bounding box center [230, 33] width 90 height 11
paste input "0046467671"
type input "0046467671"
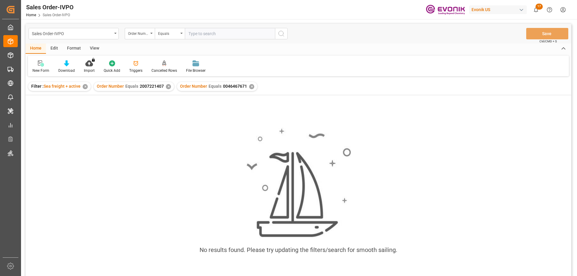
click at [168, 86] on div "✕" at bounding box center [168, 86] width 5 height 5
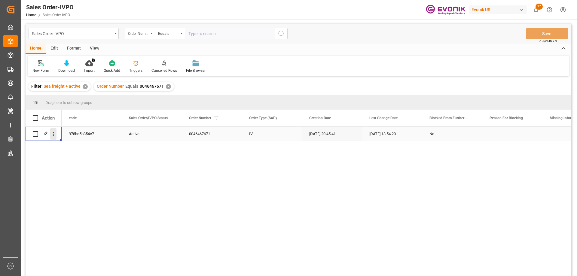
click at [55, 134] on icon "open menu" at bounding box center [53, 134] width 6 height 6
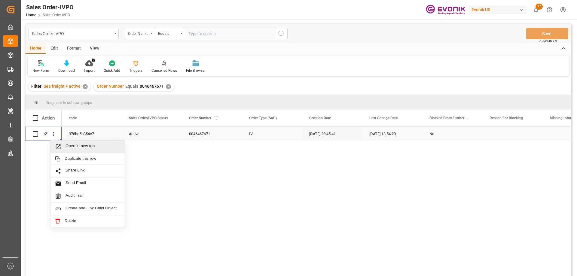
click at [71, 148] on span "Open in new tab" at bounding box center [93, 147] width 55 height 6
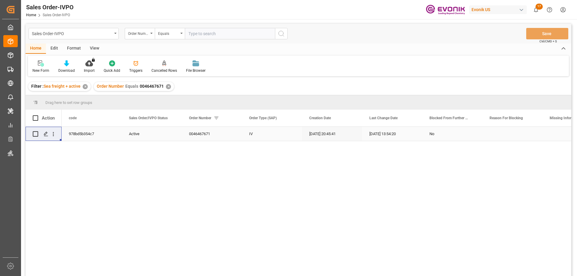
click at [220, 33] on input "text" at bounding box center [230, 33] width 90 height 11
paste input "0046461728"
type input "0046461728"
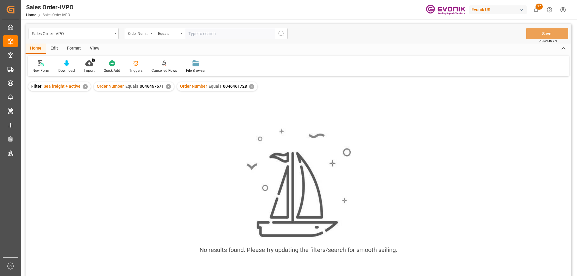
click at [168, 87] on div "✕" at bounding box center [168, 86] width 5 height 5
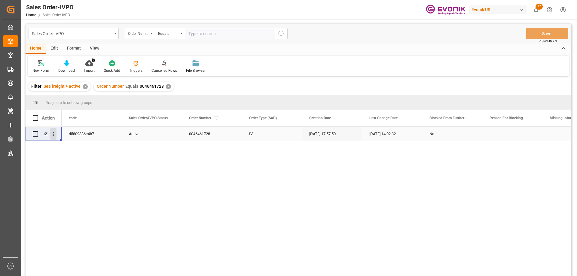
click at [51, 134] on icon "open menu" at bounding box center [53, 134] width 6 height 6
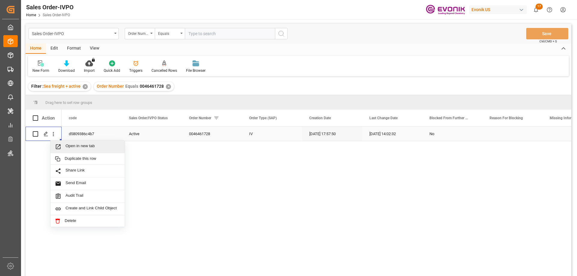
click at [68, 146] on span "Open in new tab" at bounding box center [93, 147] width 55 height 6
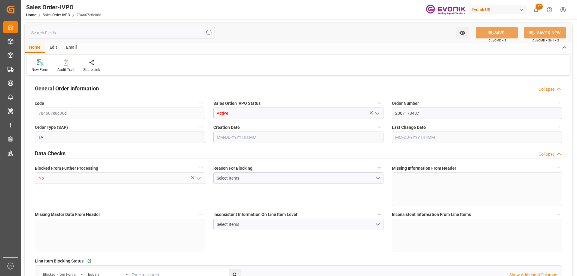
type input "NLRTM"
type input "0"
type input "1"
type input "5501"
type input "[DATE] 15:46"
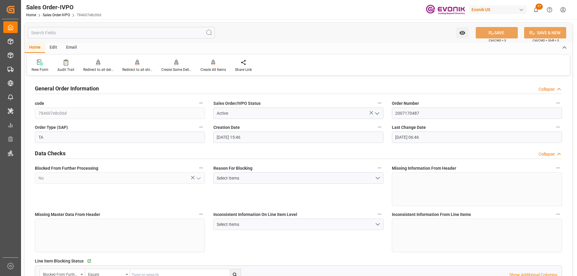
type input "[DATE] 06:46"
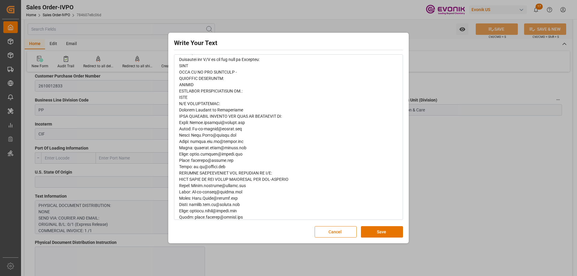
scroll to position [121, 0]
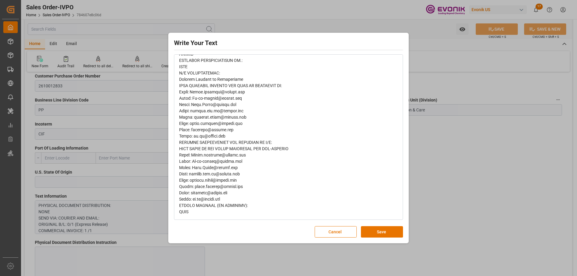
click at [427, 163] on div "Write Your Text Normal 14 Font Cancel Save" at bounding box center [288, 138] width 577 height 276
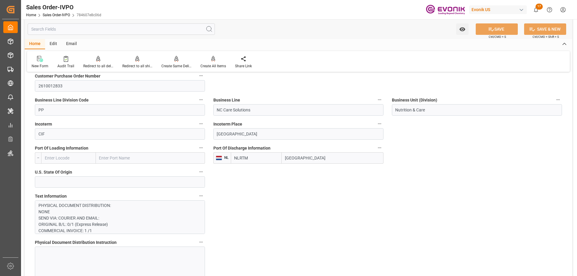
click at [100, 34] on input "text" at bounding box center [121, 28] width 187 height 11
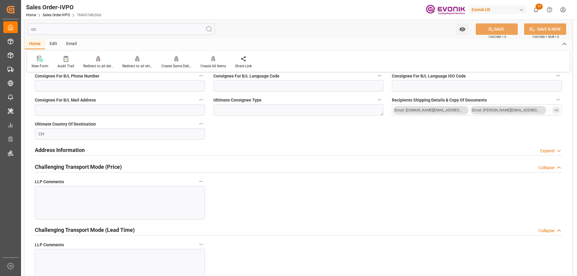
type input "con"
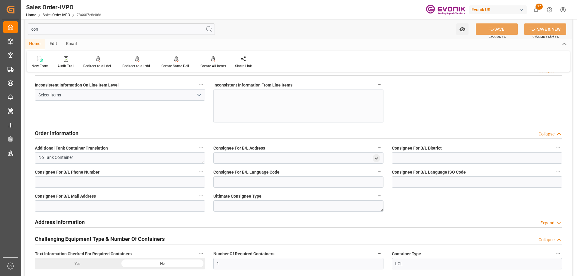
scroll to position [0, 0]
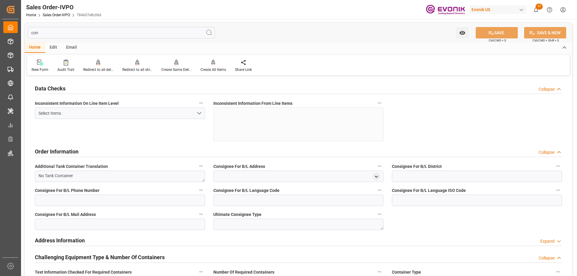
click at [73, 34] on input "con" at bounding box center [121, 32] width 187 height 11
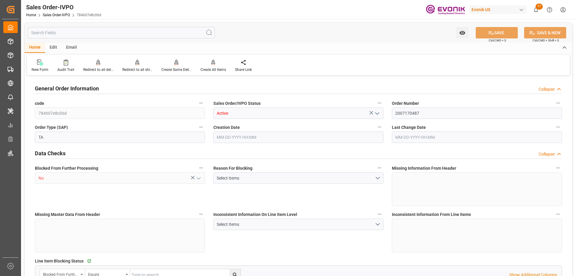
type input "NLRTM"
type input "0"
type input "5501"
type input "10-06-2025 15:46"
type input "10-08-2025 06:46"
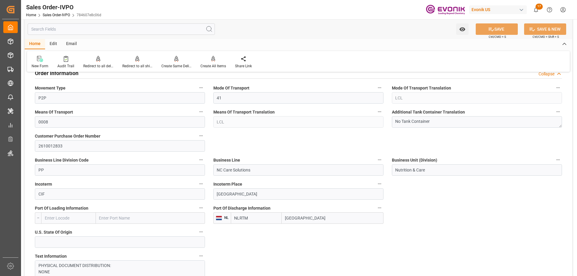
scroll to position [331, 0]
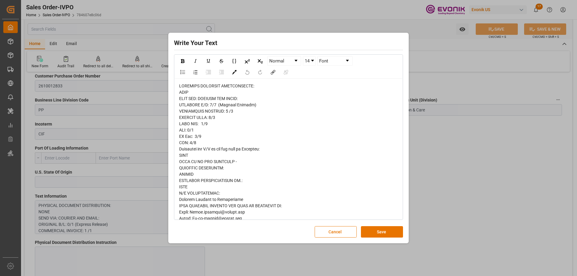
scroll to position [0, 0]
click at [455, 142] on div "Write Your Text Normal 14 Font Cancel Save" at bounding box center [288, 138] width 577 height 276
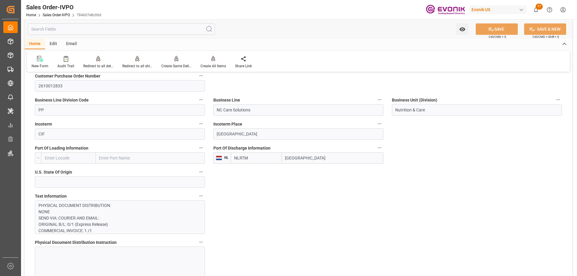
scroll to position [421, 0]
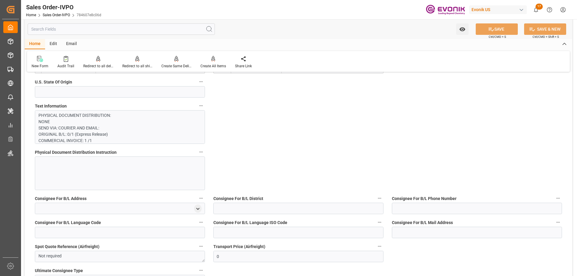
click at [107, 128] on p "PHYSICAL DOCUMENT DISTRIBUTION: NONE SEND VIA: COURIER AND EMAIL: ORIGINAL B/L:…" at bounding box center [117, 238] width 158 height 253
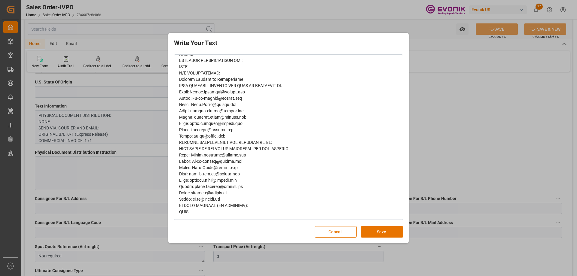
scroll to position [0, 0]
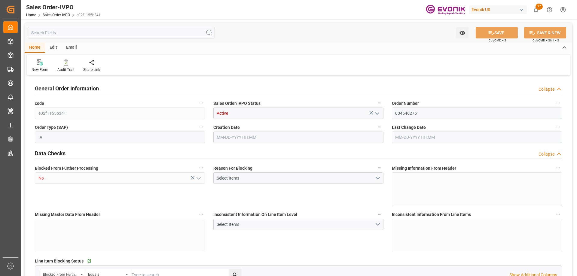
type input "BEANR"
type input "0"
type input "1"
type input "8"
type input "11"
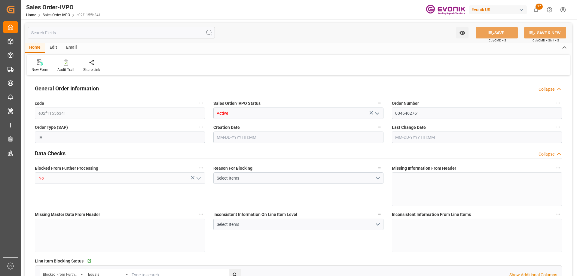
type input "149571.456"
type input "609.0572"
type input "19000"
type input "60"
type input "[DATE] 20:47"
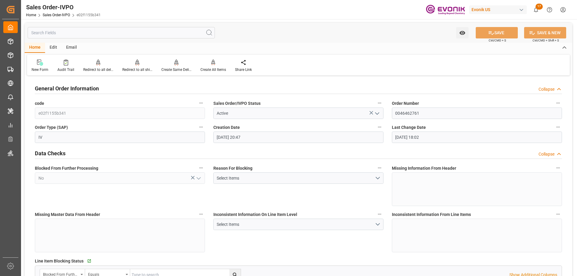
type input "[DATE] 18:02"
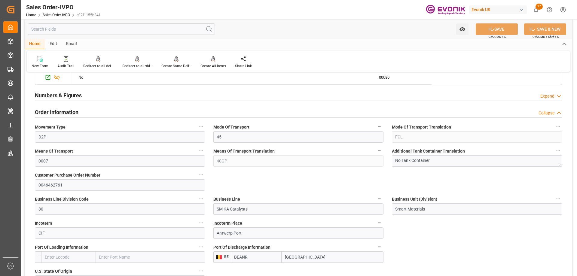
scroll to position [481, 0]
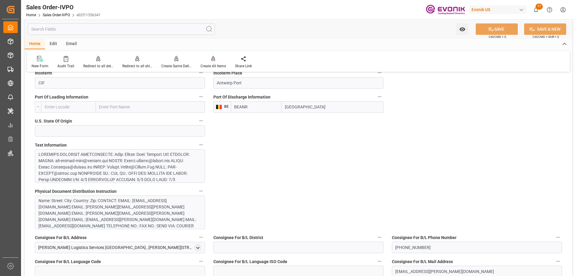
click at [81, 167] on div at bounding box center [117, 246] width 158 height 189
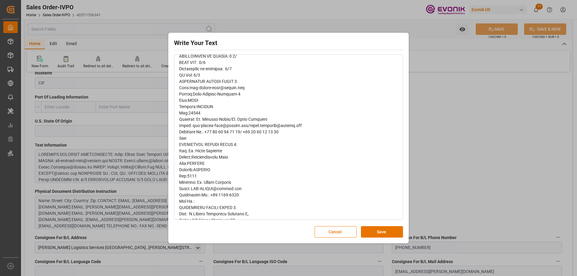
scroll to position [0, 0]
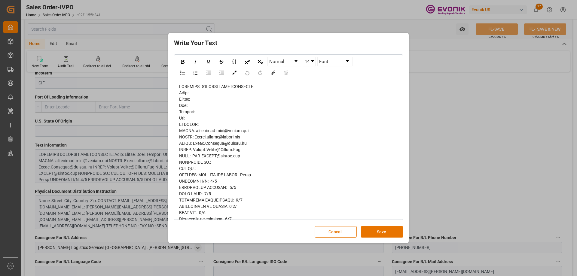
click at [471, 118] on div "Write Your Text Normal 14 Font Cancel Save" at bounding box center [288, 138] width 577 height 276
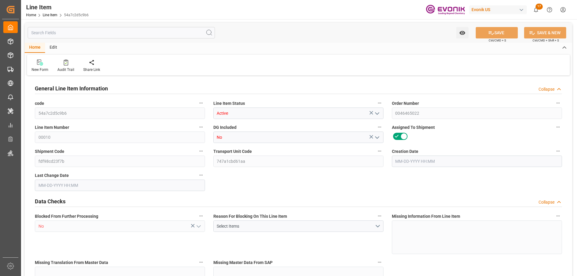
type input "0"
type input "19350"
type input "0"
type input "19350"
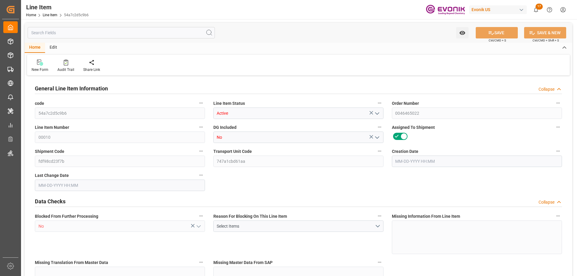
type input "106980.96"
type input "19350"
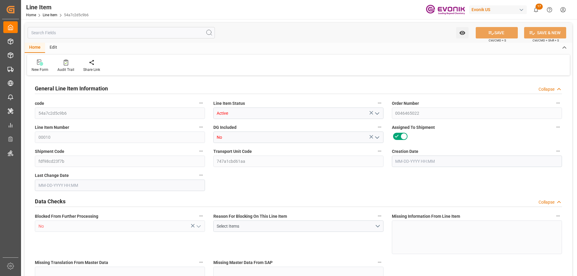
type input "19350"
type input "0"
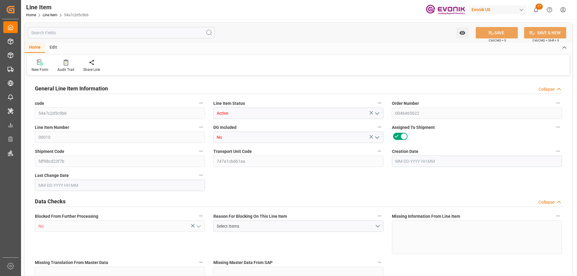
type input "19350"
type input "0"
type input "08-07-2025 15:29"
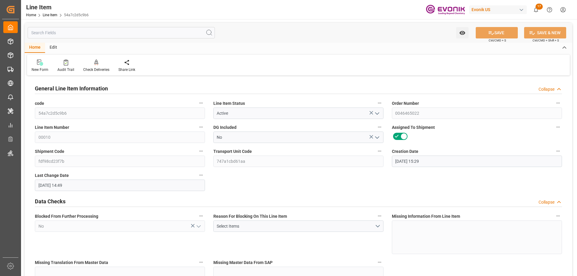
type input "10-14-2025 14:49"
type input "11-20-2025"
type input "10-21-2025"
type input "10-20-2025"
type input "10-14-2025"
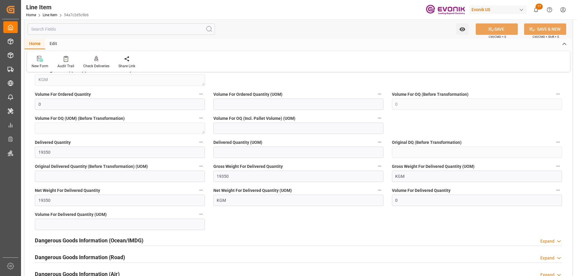
scroll to position [721, 0]
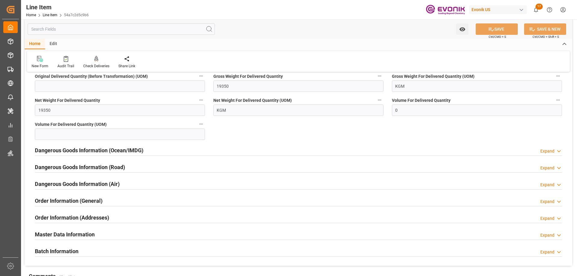
click at [100, 27] on input "text" at bounding box center [121, 28] width 187 height 11
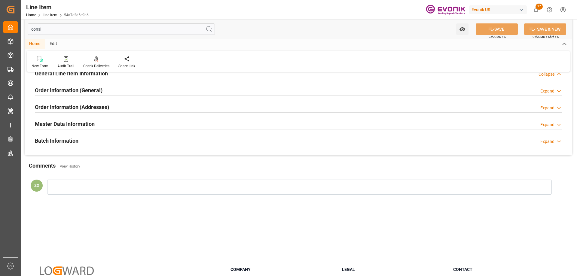
scroll to position [0, 0]
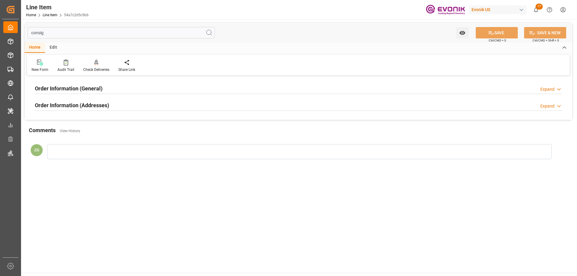
type input "consig"
click at [106, 106] on h2 "Order Information (Addresses)" at bounding box center [72, 105] width 74 height 8
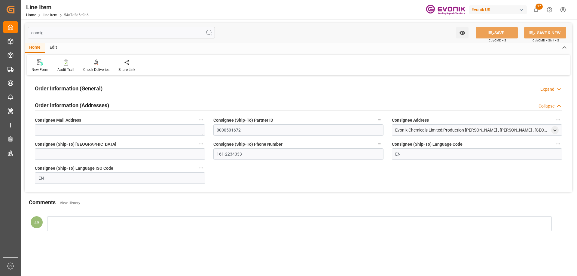
click at [91, 87] on h2 "Order Information (General)" at bounding box center [69, 88] width 68 height 8
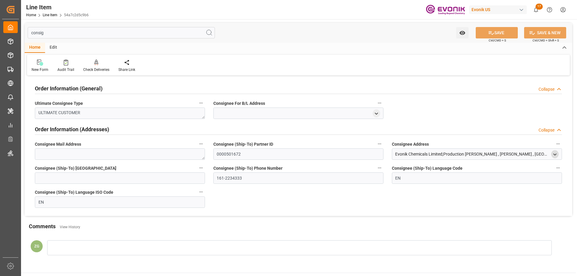
click at [555, 157] on icon "open menu" at bounding box center [555, 154] width 5 height 5
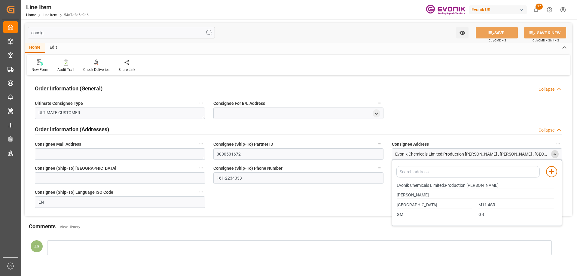
drag, startPoint x: 397, startPoint y: 183, endPoint x: 438, endPoint y: 186, distance: 41.3
click at [438, 186] on div "Evonik Chemicals Limited;Production Clayton" at bounding box center [476, 186] width 164 height 10
drag, startPoint x: 397, startPoint y: 184, endPoint x: 444, endPoint y: 186, distance: 47.5
click at [444, 186] on input "Evonik Chemicals Limited;Production Clayton" at bounding box center [475, 185] width 157 height 7
click at [397, 183] on input "Evonik Chemicals Limited;Production Clayton" at bounding box center [475, 185] width 157 height 7
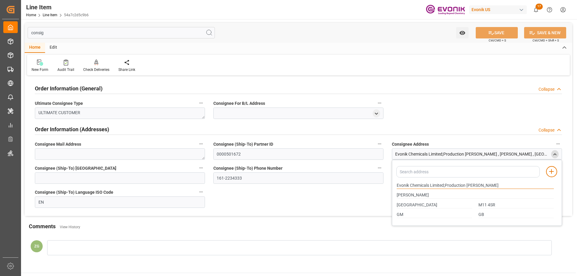
drag, startPoint x: 397, startPoint y: 184, endPoint x: 429, endPoint y: 189, distance: 32.2
click at [429, 189] on div "Evonik Chemicals Limited;Production Clayton" at bounding box center [476, 186] width 164 height 10
click at [415, 204] on input "MANCHESTER" at bounding box center [434, 205] width 75 height 7
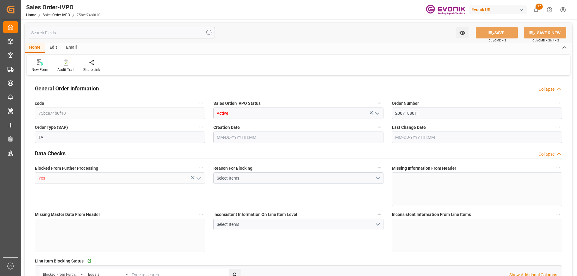
type input "FRLEH"
type input "0"
type input "1"
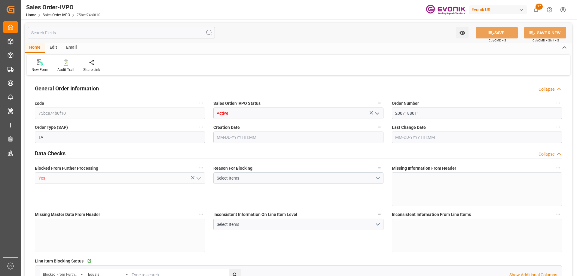
type input "16200"
type input "26.42"
type input "17000"
type input "30"
type input "[DATE] 13:06"
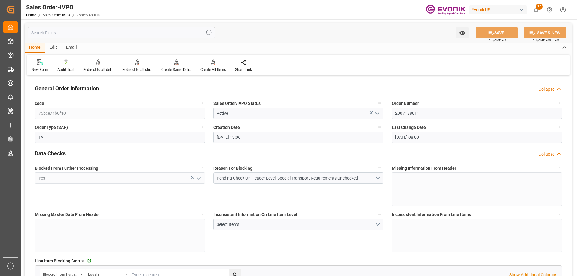
type input "[DATE] 08:00"
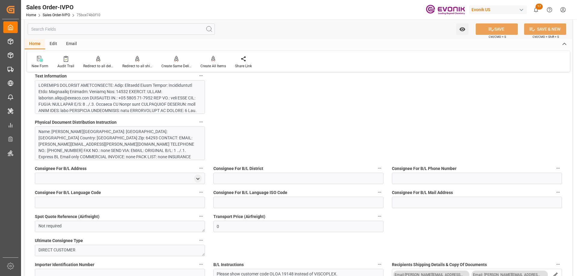
scroll to position [421, 0]
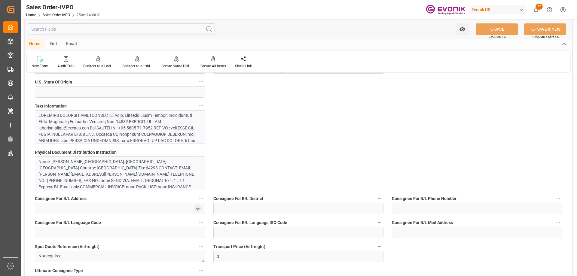
click at [123, 131] on div at bounding box center [117, 191] width 158 height 158
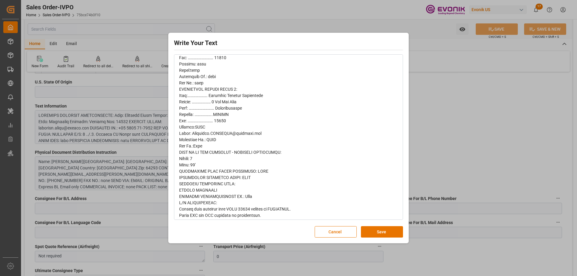
scroll to position [298, 0]
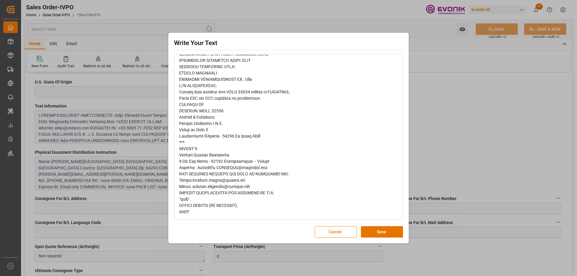
click at [454, 154] on div "Write Your Text Normal 14 Font Cancel Save" at bounding box center [288, 138] width 577 height 276
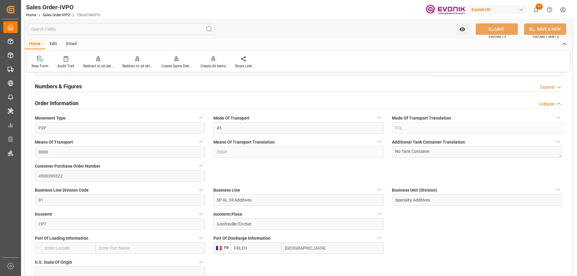
scroll to position [271, 0]
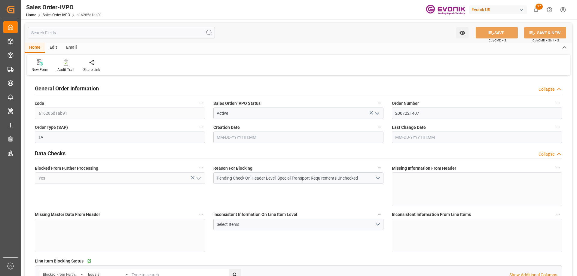
type input "DEHAM"
type input "[PHONE_NUMBER]*THIS IS AN LCL SHIPMENT"
type input "0"
type input "1"
type input "807"
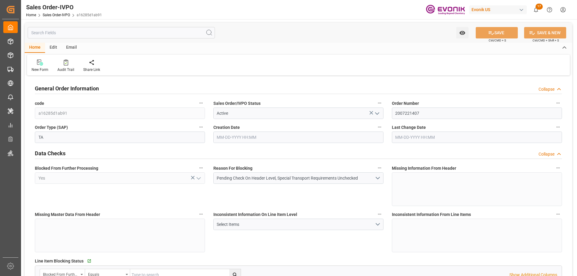
type input "[DATE] 16:39"
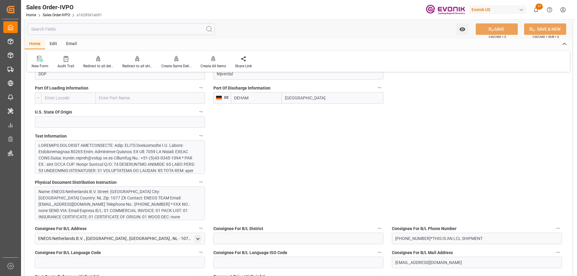
scroll to position [301, 0]
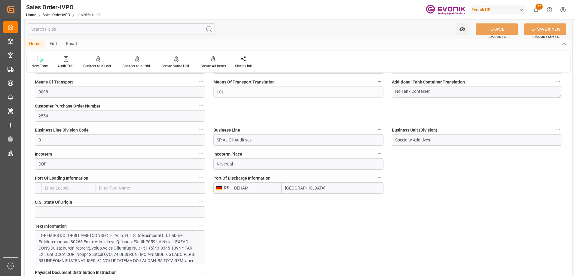
drag, startPoint x: 308, startPoint y: 188, endPoint x: 261, endPoint y: 193, distance: 46.8
click at [261, 193] on div "DEHAM Hamburg" at bounding box center [307, 187] width 153 height 11
type input "[PHONE_NUMBER]*THIS IS AN LCL SHIPMENT"
paste input "[GEOGRAPHIC_DATA]"
drag, startPoint x: 233, startPoint y: 162, endPoint x: 352, endPoint y: 115, distance: 128.3
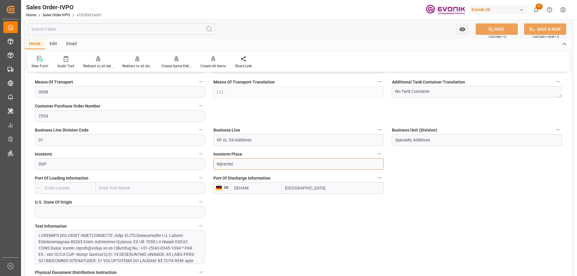
type input "[GEOGRAPHIC_DATA]"
type input "[PHONE_NUMBER]*THIS IS AN LCL SHIPMENT"
type input "[GEOGRAPHIC_DATA]"
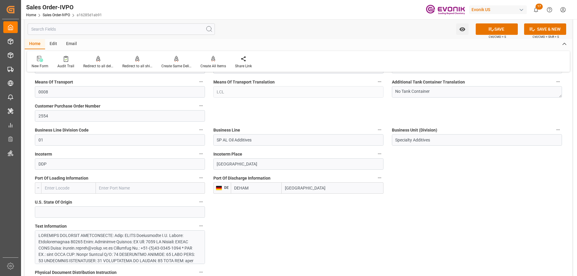
click at [501, 35] on span "Ctrl/CMD + S" at bounding box center [497, 37] width 17 height 5
click at [504, 30] on button "SAVE" at bounding box center [497, 28] width 42 height 11
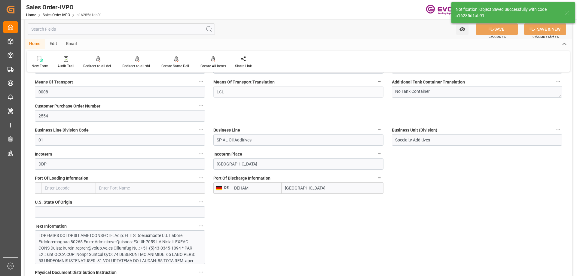
type input "[PHONE_NUMBER]*THIS IS AN LCL SHIPMENT"
type input "[DATE] 14:28"
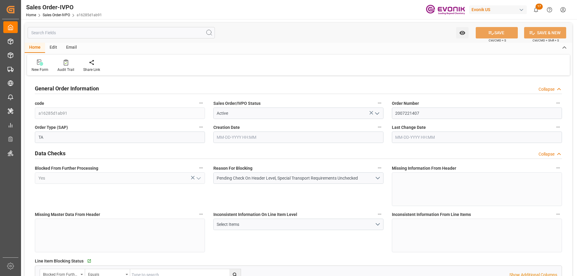
type input "DEHAM"
type input "[PHONE_NUMBER]*THIS IS AN LCL SHIPMENT"
type input "0"
type input "1"
type input "807"
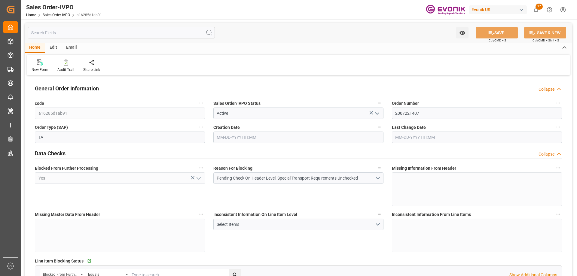
type input "10-10-2025 16:39"
type input "10-15-2025 14:28"
type input "+44-(0)20-7186-0400*THIS IS AN LCL SHIPMENT"
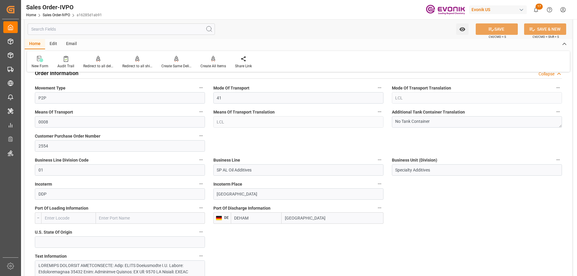
scroll to position [301, 0]
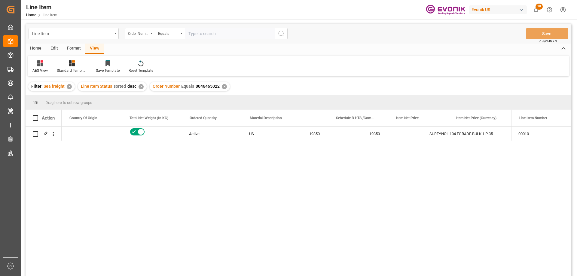
click at [205, 34] on input "text" at bounding box center [230, 33] width 90 height 11
type input "0046466979"
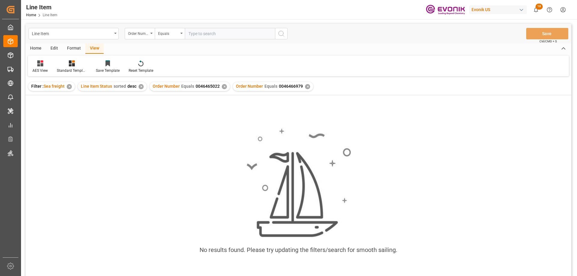
click at [222, 86] on div "✕" at bounding box center [224, 86] width 5 height 5
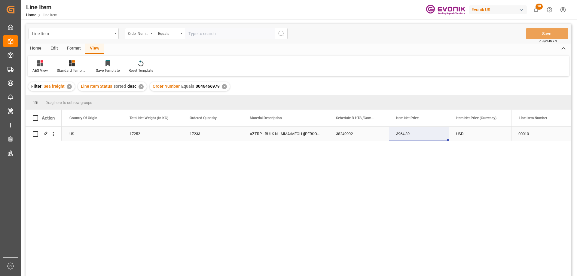
click at [90, 134] on div "US" at bounding box center [92, 134] width 60 height 14
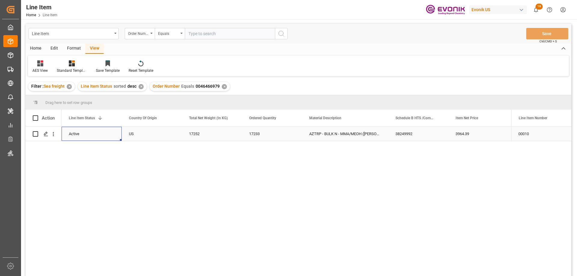
click at [469, 130] on div "3964.39" at bounding box center [479, 134] width 60 height 14
click at [54, 132] on icon "open menu" at bounding box center [53, 134] width 6 height 6
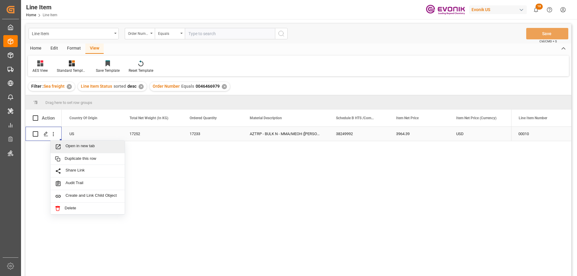
click at [70, 149] on span "Open in new tab" at bounding box center [93, 147] width 55 height 6
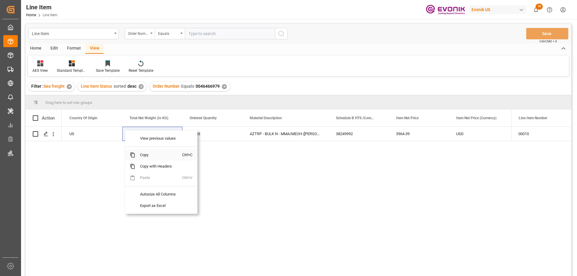
click at [143, 154] on span "Copy" at bounding box center [158, 154] width 47 height 11
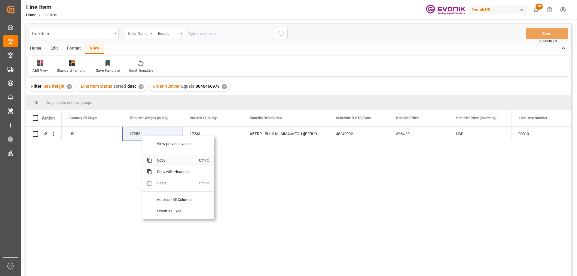
click at [159, 160] on span "Copy" at bounding box center [175, 160] width 47 height 11
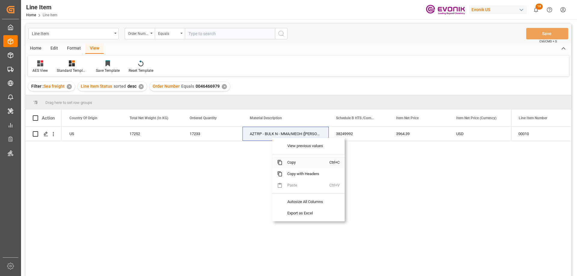
click at [292, 163] on span "Copy" at bounding box center [306, 162] width 47 height 11
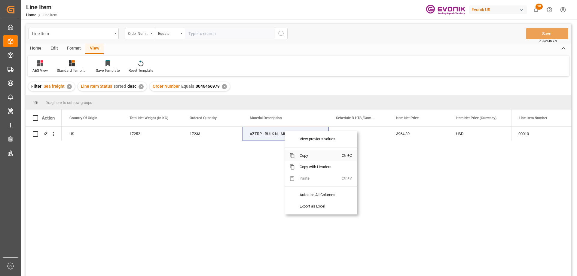
click at [307, 158] on span "Copy" at bounding box center [318, 155] width 47 height 11
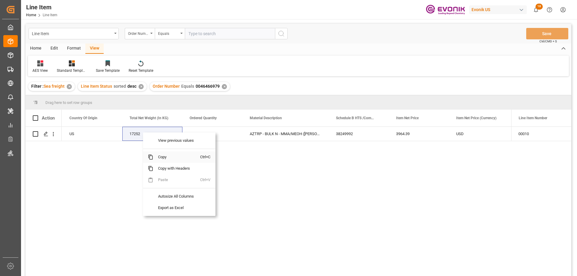
click at [161, 156] on span "Copy" at bounding box center [176, 157] width 47 height 11
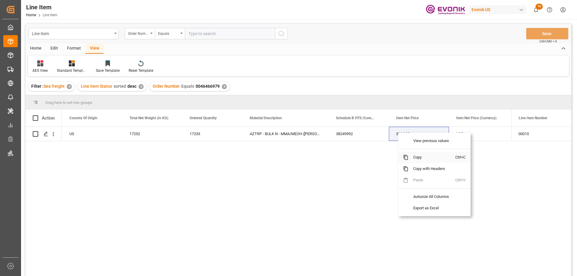
click at [419, 160] on span "Copy" at bounding box center [432, 157] width 47 height 11
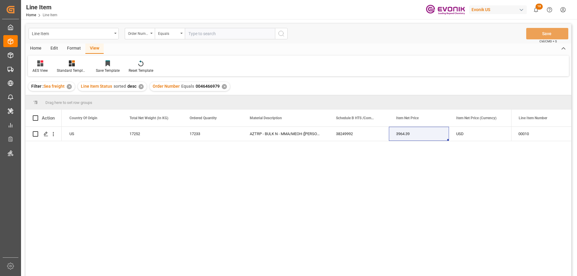
click at [213, 29] on input "text" at bounding box center [230, 33] width 90 height 11
paste input "2006774938"
type input "2006774938"
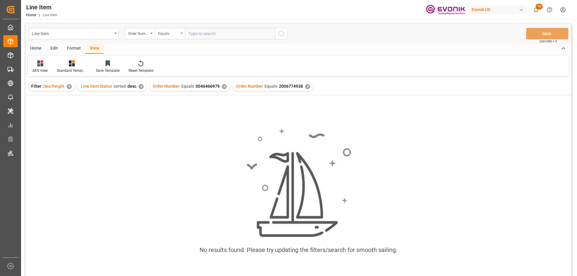
click at [223, 86] on div "✕" at bounding box center [224, 86] width 5 height 5
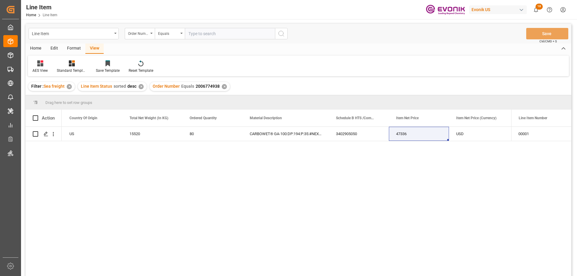
click at [208, 36] on input "text" at bounding box center [230, 33] width 90 height 11
paste input "2007216767"
type input "2007216767"
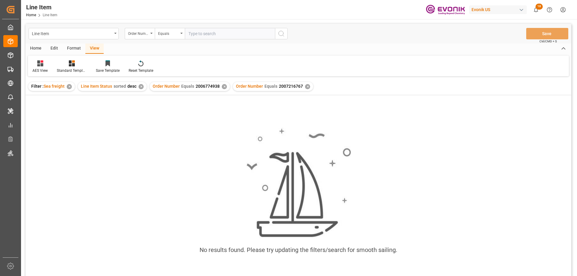
click at [223, 85] on div "✕" at bounding box center [224, 86] width 5 height 5
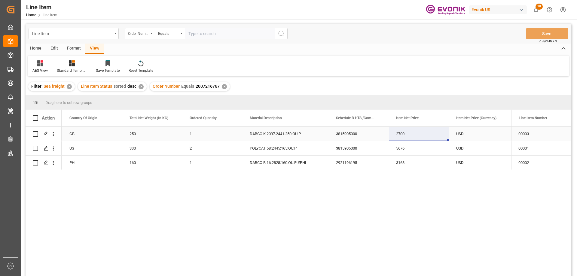
click at [84, 134] on div "GB" at bounding box center [92, 134] width 60 height 14
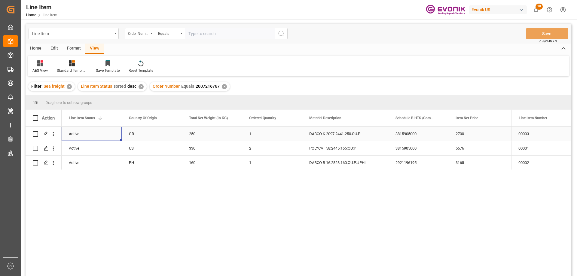
scroll to position [0, 60]
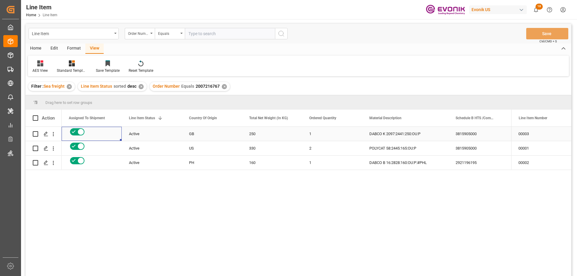
click at [463, 134] on div "3815905000" at bounding box center [479, 134] width 60 height 14
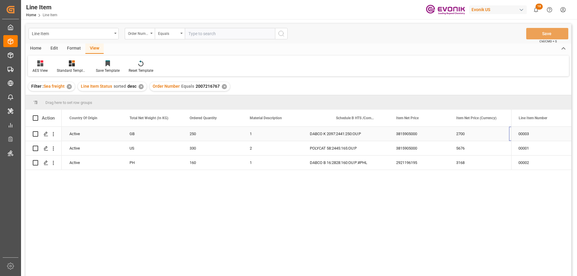
scroll to position [0, 180]
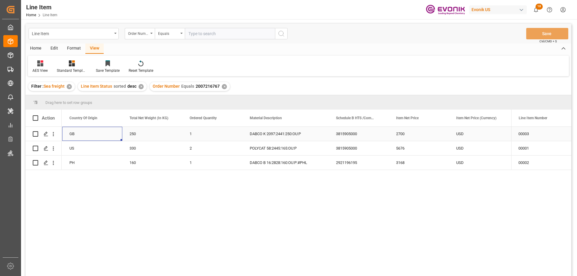
click at [74, 136] on div "GB" at bounding box center [92, 134] width 60 height 14
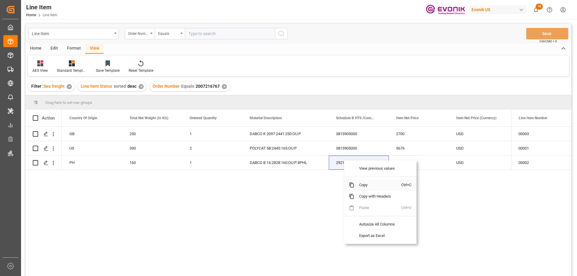
click at [367, 183] on span "Copy" at bounding box center [377, 184] width 47 height 11
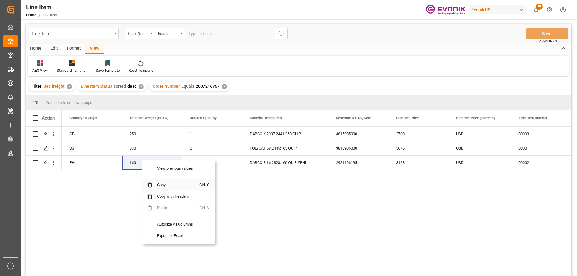
click at [159, 188] on span "Copy" at bounding box center [175, 184] width 47 height 11
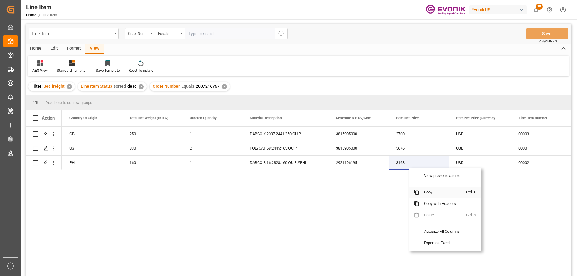
click at [427, 189] on span "Copy" at bounding box center [442, 192] width 47 height 11
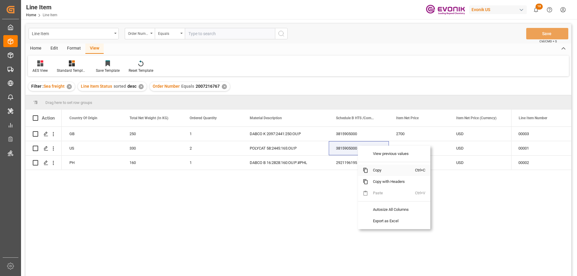
click at [377, 173] on span "Copy" at bounding box center [391, 170] width 47 height 11
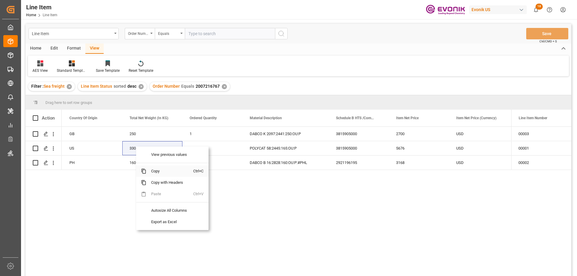
click at [149, 169] on span "Copy" at bounding box center [169, 171] width 47 height 11
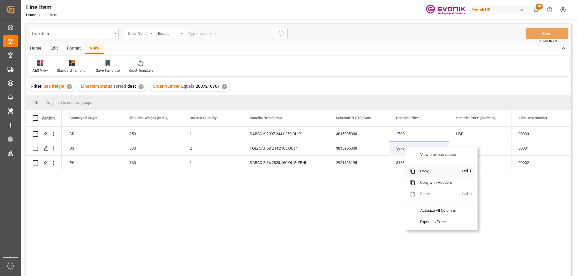
click at [425, 169] on span "Copy" at bounding box center [438, 171] width 47 height 11
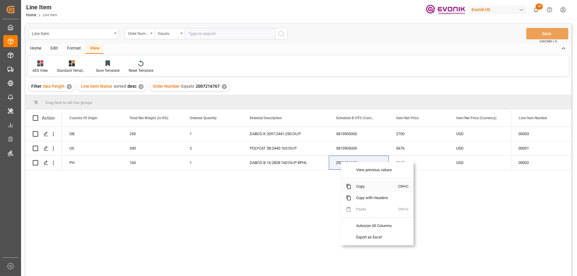
click at [363, 185] on span "Copy" at bounding box center [374, 186] width 47 height 11
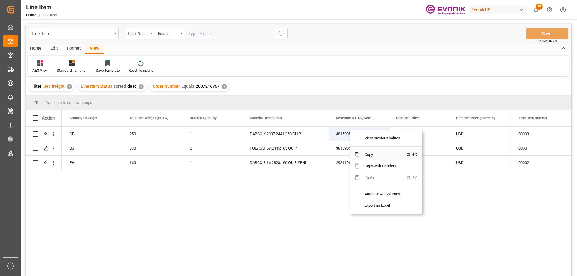
click at [370, 153] on span "Copy" at bounding box center [383, 154] width 47 height 11
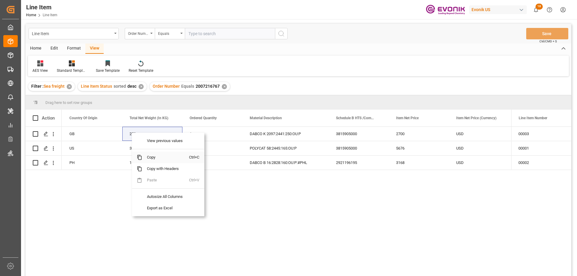
click at [148, 158] on span "Copy" at bounding box center [165, 157] width 47 height 11
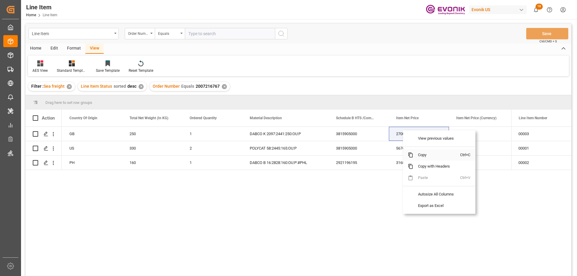
click at [424, 156] on span "Copy" at bounding box center [436, 154] width 47 height 11
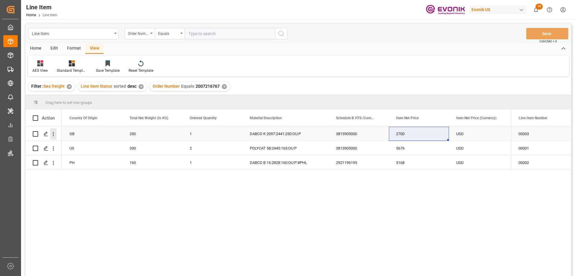
click at [52, 133] on icon "open menu" at bounding box center [53, 134] width 6 height 6
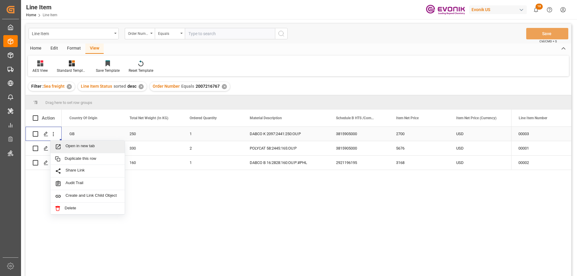
click at [69, 148] on span "Open in new tab" at bounding box center [93, 147] width 55 height 6
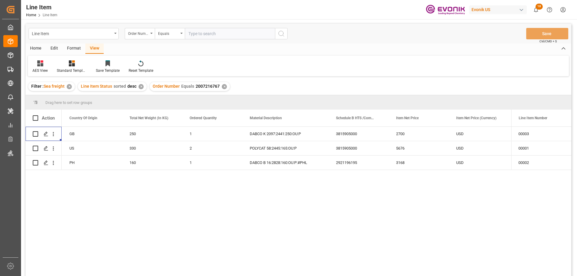
drag, startPoint x: 225, startPoint y: 26, endPoint x: 223, endPoint y: 31, distance: 5.0
click at [223, 31] on div "Line Item Order Number Equals Save Ctrl/CMD + S" at bounding box center [299, 34] width 546 height 20
click at [223, 31] on input "text" at bounding box center [230, 33] width 90 height 11
paste input "2007219009"
type input "2007219009"
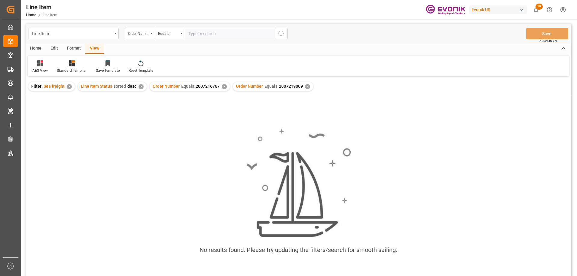
click at [222, 87] on div "✕" at bounding box center [224, 86] width 5 height 5
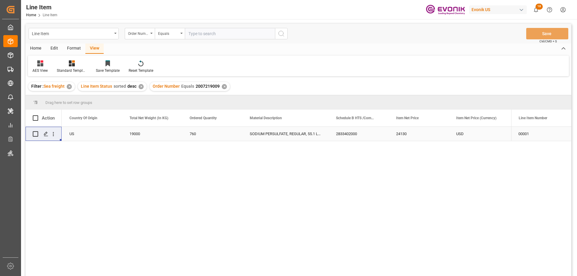
click at [87, 134] on div "US" at bounding box center [92, 134] width 60 height 14
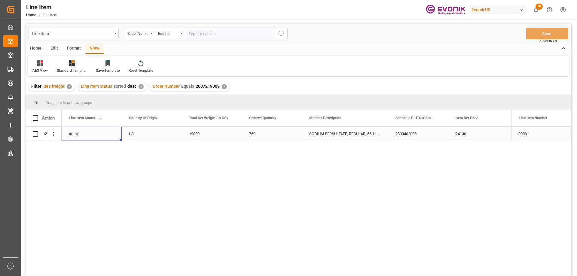
click at [471, 129] on div "24130" at bounding box center [479, 134] width 60 height 14
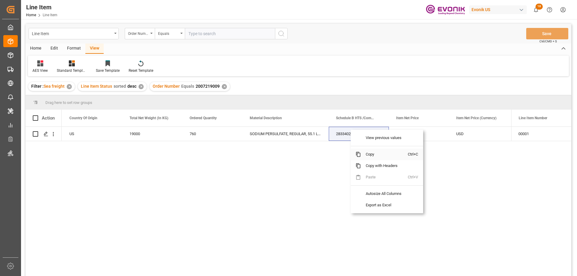
click at [370, 152] on span "Copy" at bounding box center [384, 154] width 47 height 11
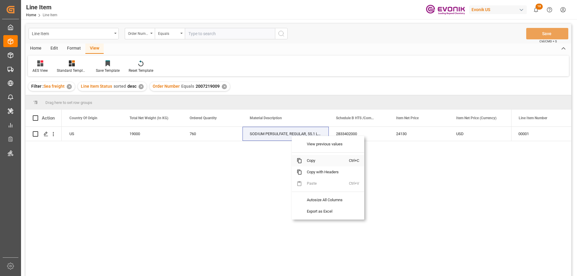
click at [311, 162] on span "Copy" at bounding box center [325, 160] width 47 height 11
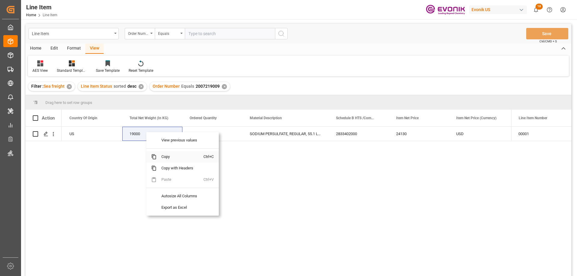
click at [169, 155] on span "Copy" at bounding box center [180, 156] width 47 height 11
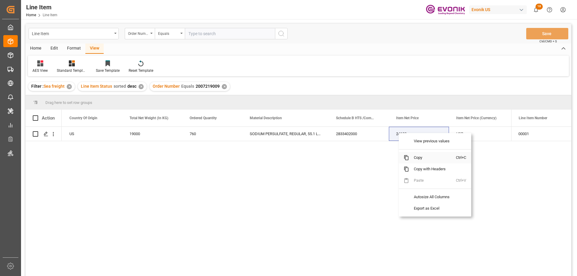
click at [409, 159] on span at bounding box center [406, 157] width 5 height 5
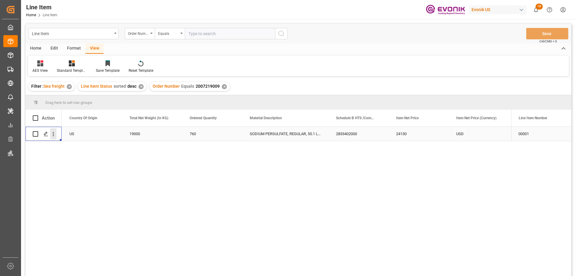
click at [52, 133] on icon "open menu" at bounding box center [53, 134] width 6 height 6
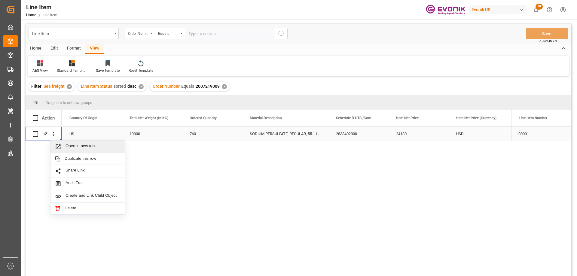
click at [67, 145] on span "Open in new tab" at bounding box center [93, 147] width 55 height 6
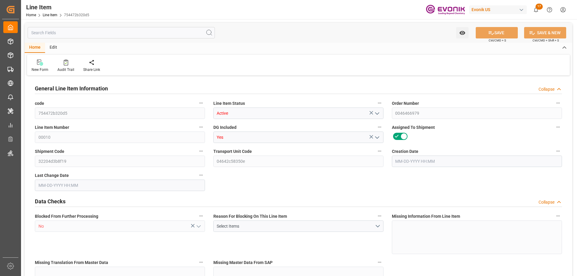
type input "0"
type input "17252"
type input "0"
type input "17233"
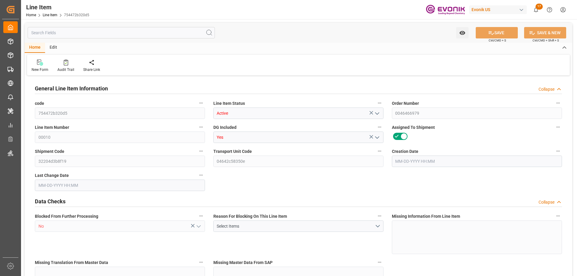
type input "3964.39"
type input "17233"
type input "38000"
type input "17252"
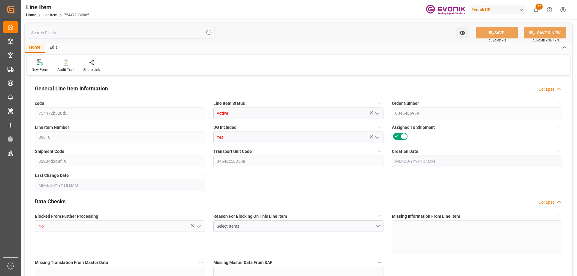
type input "17252"
type input "0"
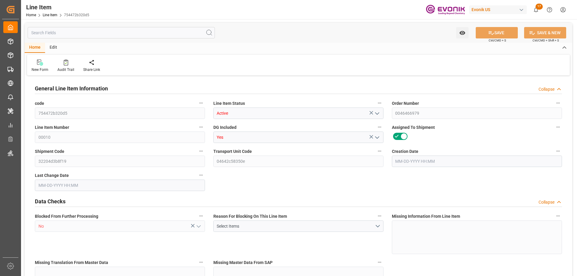
type input "0"
type input "08-05-2025 20:00"
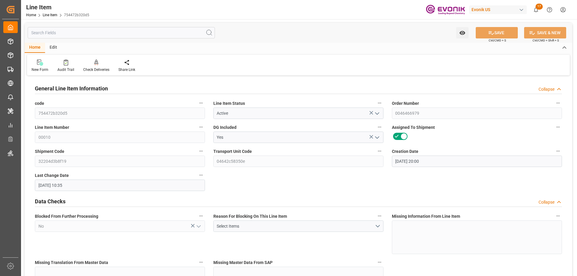
type input "09-23-2025 10:35"
type input "12-08-2025"
type input "10-24-2025"
type input "10-19-2025"
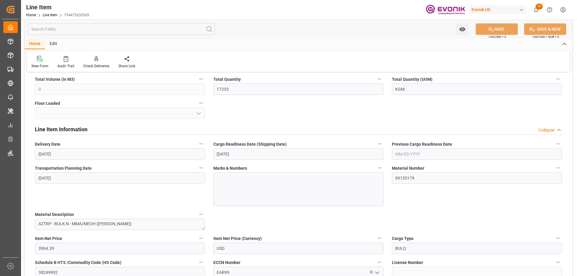
scroll to position [451, 0]
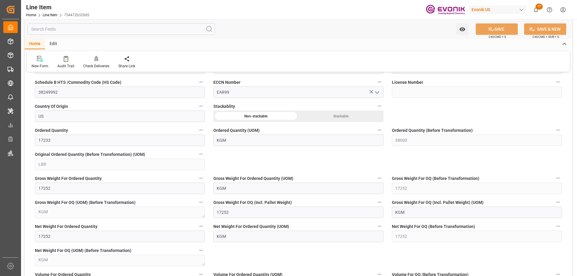
click at [78, 30] on input "text" at bounding box center [121, 28] width 187 height 11
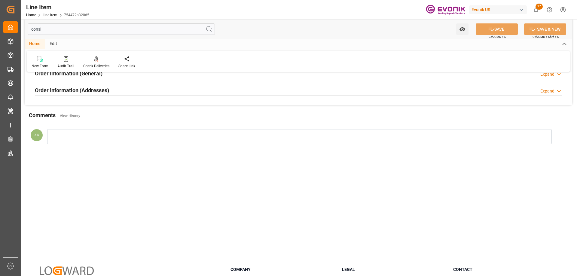
scroll to position [0, 0]
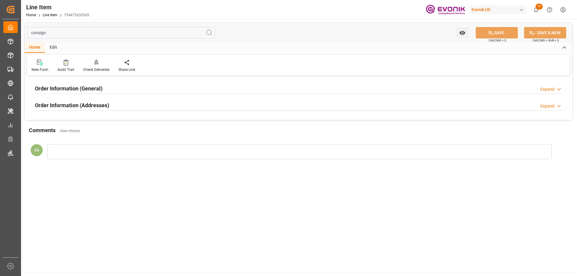
type input "consign"
click at [81, 103] on h2 "Order Information (Addresses)" at bounding box center [72, 105] width 74 height 8
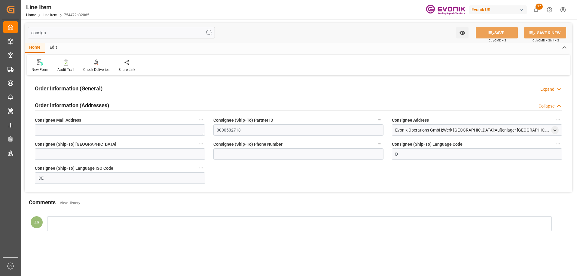
click at [73, 82] on div "Order Information (General) Expand" at bounding box center [299, 88] width 536 height 17
click at [73, 83] on div "Order Information (General)" at bounding box center [69, 87] width 68 height 11
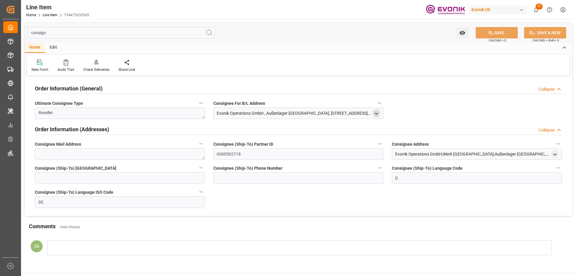
click at [376, 113] on icon "open menu" at bounding box center [376, 113] width 5 height 5
click at [556, 154] on polyline "open menu" at bounding box center [555, 154] width 3 height 1
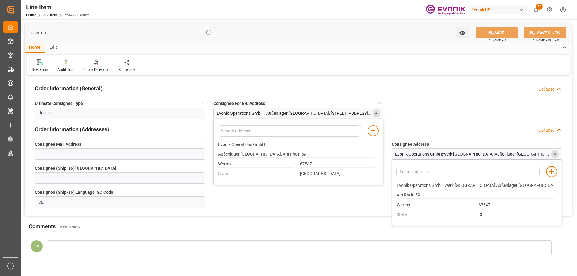
drag, startPoint x: 218, startPoint y: 144, endPoint x: 266, endPoint y: 143, distance: 48.1
click at [266, 143] on input "Evonik Operations GmbH" at bounding box center [296, 145] width 157 height 7
click at [222, 163] on input "Worms" at bounding box center [255, 164] width 75 height 7
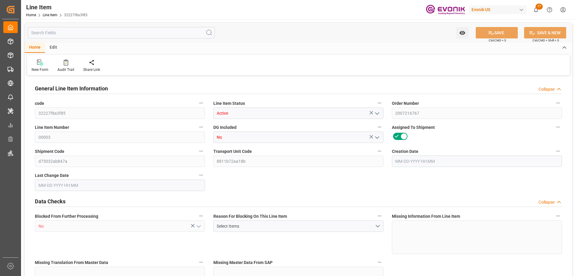
type input "1"
type input "266.8"
type input "250"
type input "0.3029"
type input "1"
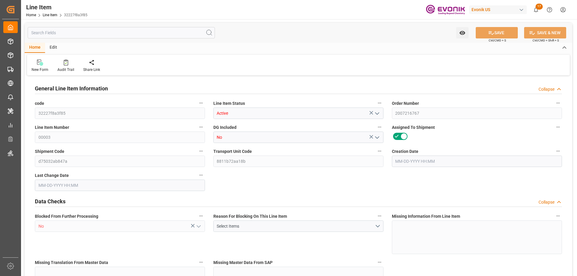
type input "2700"
type input "1"
type input "266.8"
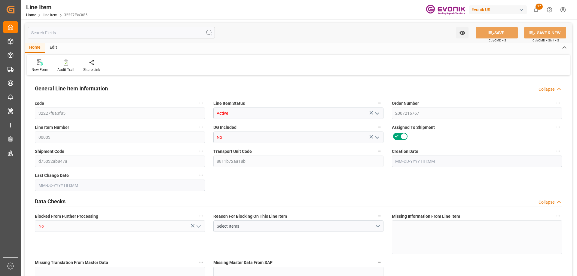
type input "286.8"
type input "250"
type input "0.3029"
type input "302.869"
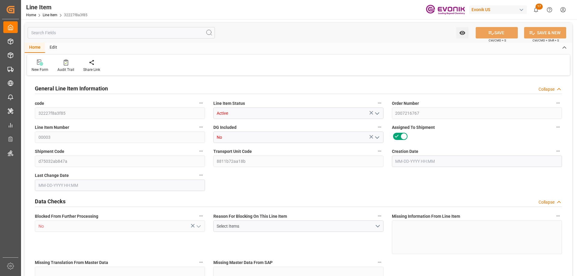
type input "1"
type input "266.8"
type input "250"
type input "0.3029"
type input "[DATE] 13:41"
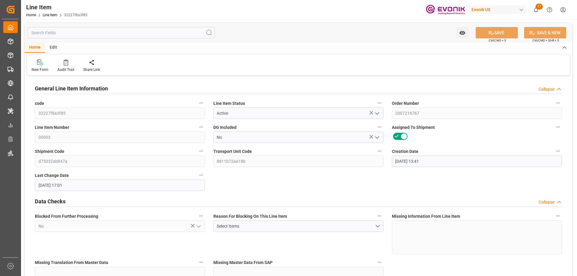
type input "[DATE] 17:01"
type input "[DATE]"
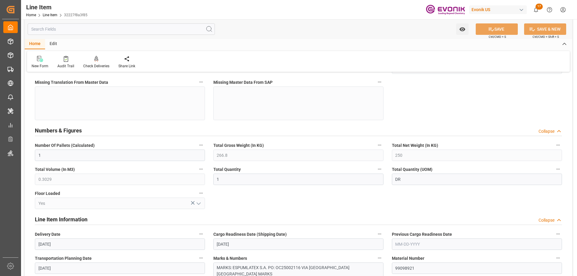
scroll to position [331, 0]
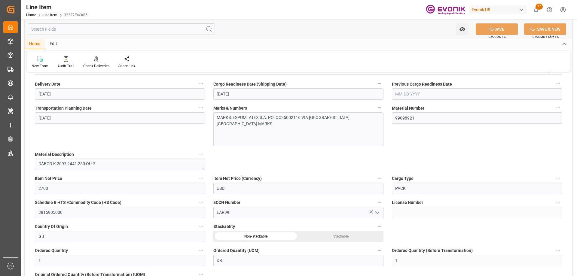
click at [81, 30] on input "text" at bounding box center [121, 28] width 187 height 11
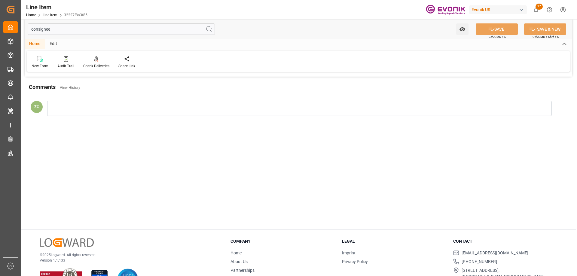
scroll to position [0, 0]
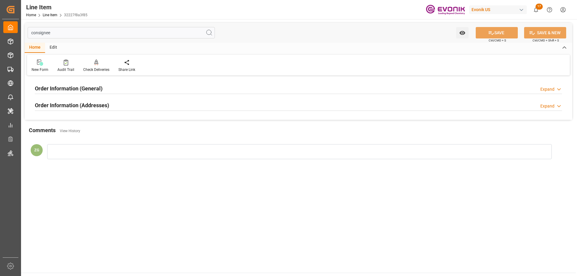
type input "consignee"
click at [72, 108] on h2 "Order Information (Addresses)" at bounding box center [72, 105] width 74 height 8
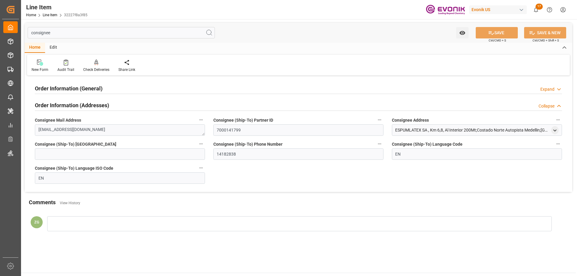
click at [67, 88] on h2 "Order Information (General)" at bounding box center [69, 88] width 68 height 8
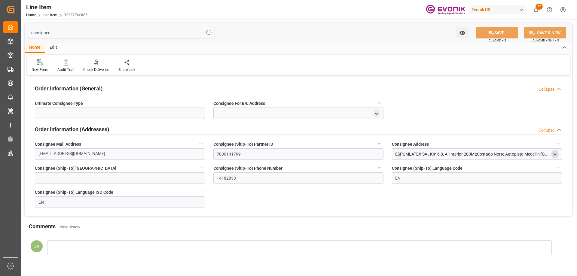
click at [553, 153] on icon "open menu" at bounding box center [555, 154] width 5 height 5
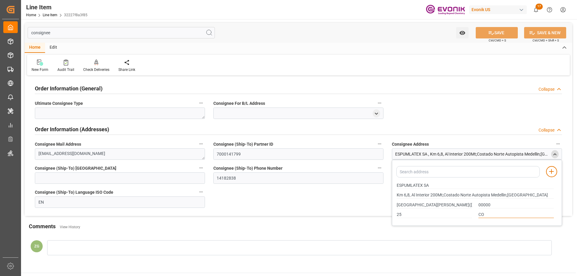
drag, startPoint x: 491, startPoint y: 214, endPoint x: 469, endPoint y: 215, distance: 22.0
click at [469, 215] on div "25 CO" at bounding box center [476, 215] width 164 height 10
drag, startPoint x: 397, startPoint y: 185, endPoint x: 432, endPoint y: 185, distance: 35.2
click at [432, 185] on input "ESPUMLATEX SA" at bounding box center [475, 185] width 157 height 7
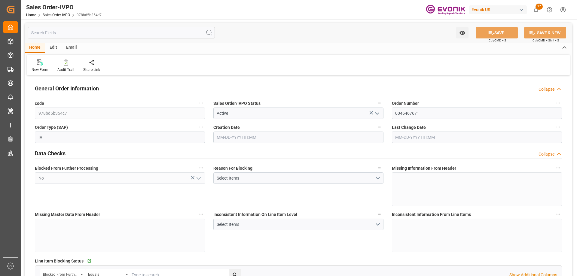
type input "[DATE] 20:45"
type input "[DATE] 13:54"
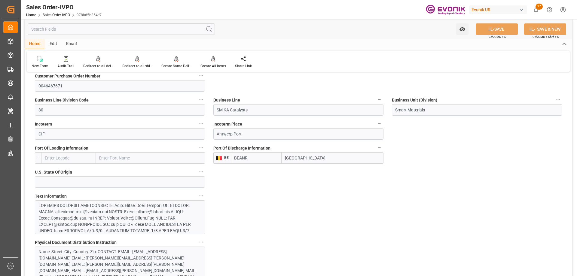
scroll to position [451, 0]
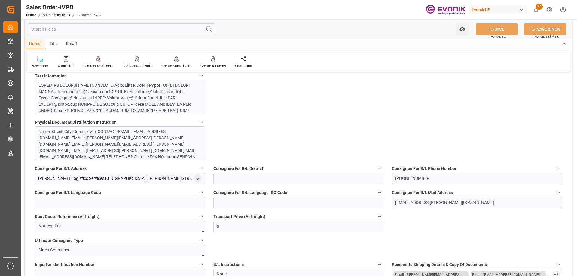
click at [129, 94] on div at bounding box center [117, 173] width 158 height 183
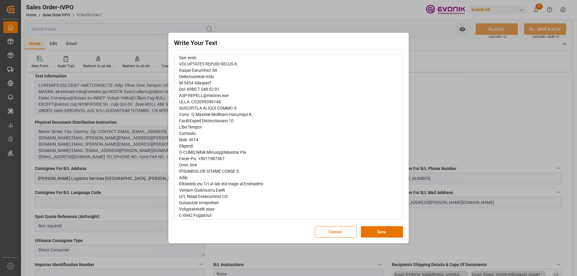
scroll to position [261, 0]
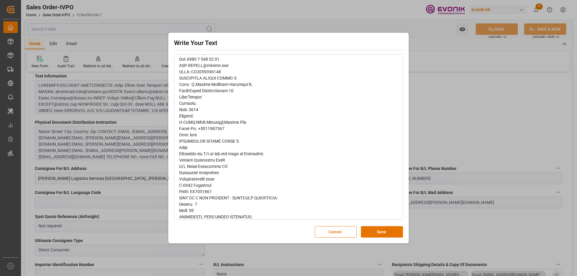
click at [468, 137] on div "Write Your Text Normal 14 Font Cancel Save" at bounding box center [288, 138] width 577 height 276
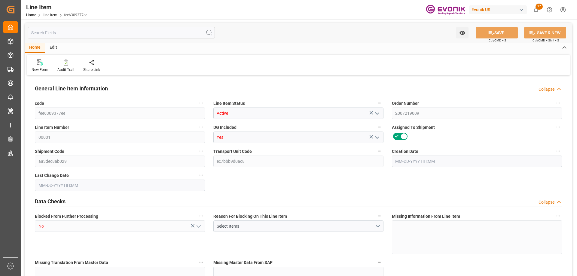
type input "19"
type input "19345.04"
type input "19000"
type input "16.9632"
type input "760"
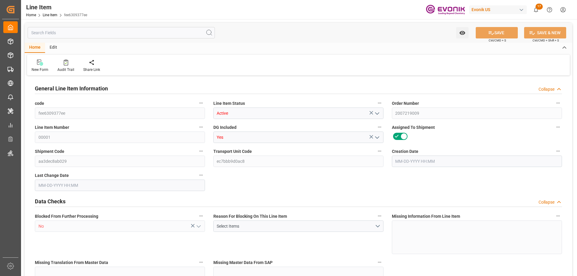
type input "24130"
type input "760"
type input "19345.04"
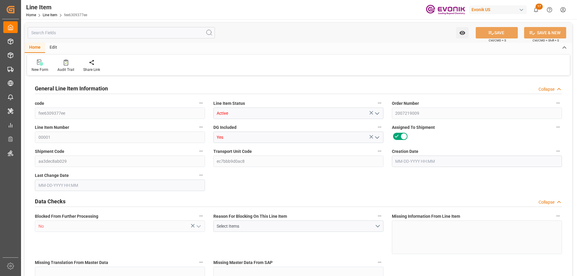
type input "19801.04"
type input "19000"
type input "16.9632"
type input "16963.2"
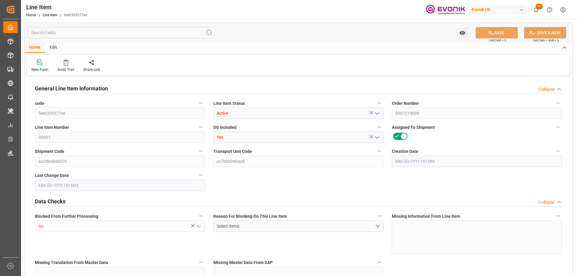
type input "760"
type input "19345.04"
type input "19000"
type input "16.9632"
type input "10-09-2025 18:32"
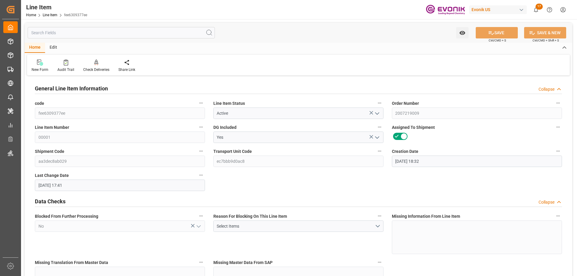
type input "10-14-2025 17:41"
type input "11-19-2025"
type input "10-28-2025"
type input "10-22-2025"
type input "10-28-2025"
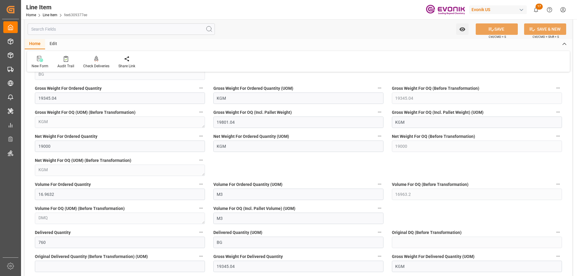
scroll to position [511, 0]
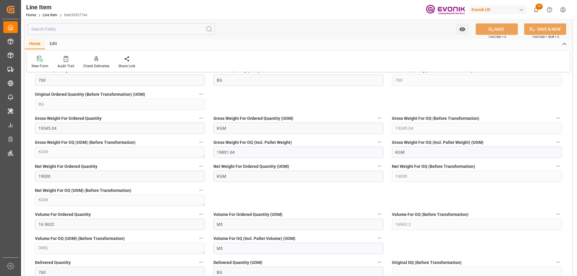
click at [65, 26] on input "text" at bounding box center [121, 28] width 187 height 11
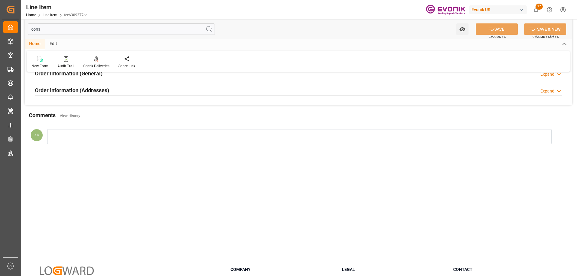
scroll to position [0, 0]
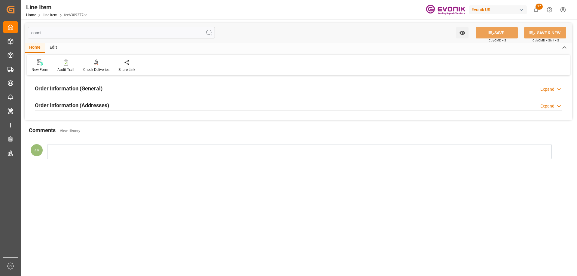
type input "consi"
click at [81, 100] on div "Order Information (Addresses) Expand" at bounding box center [299, 105] width 536 height 17
click at [82, 100] on div "Order Information (Addresses)" at bounding box center [72, 104] width 74 height 11
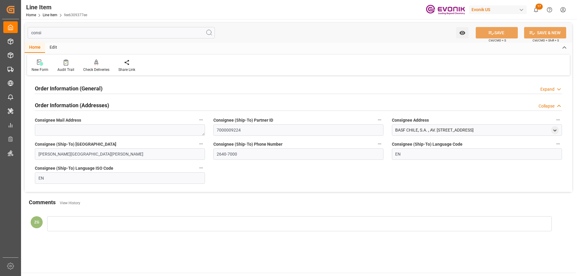
click at [84, 85] on h2 "Order Information (General)" at bounding box center [69, 88] width 68 height 8
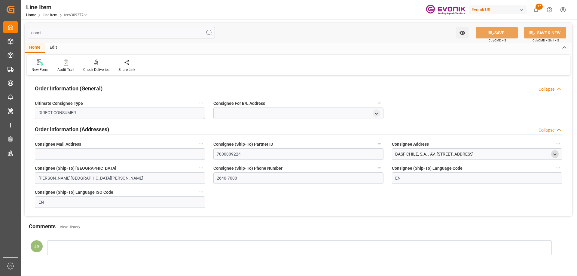
click at [553, 155] on icon "open menu" at bounding box center [555, 154] width 5 height 5
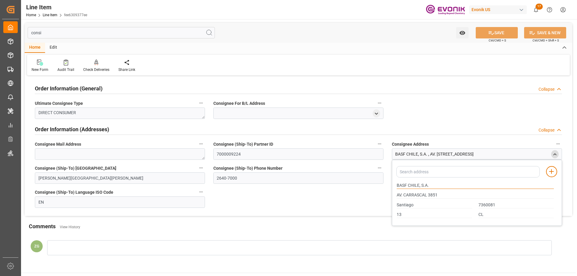
drag, startPoint x: 398, startPoint y: 184, endPoint x: 419, endPoint y: 184, distance: 21.0
click at [419, 184] on input "BASF CHILE, S.A." at bounding box center [475, 185] width 157 height 7
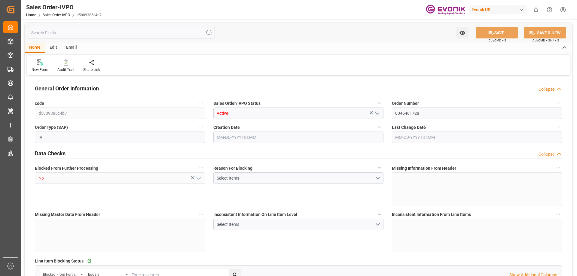
type input "JPYKK"
type input "0"
type input "1"
type input "2"
type input "19000"
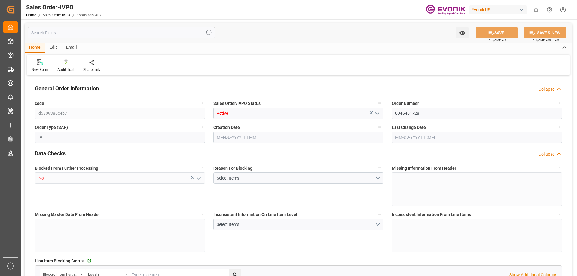
type input "0"
type input "17000"
type input "30"
type input "07-01-2025 17:57"
type input "10-15-2025 14:02"
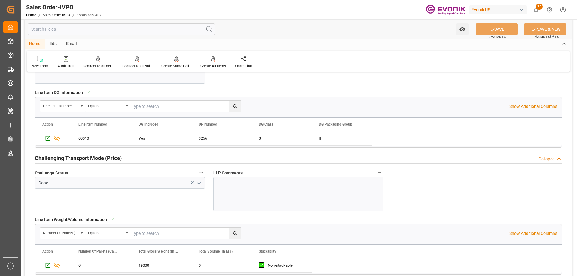
scroll to position [932, 0]
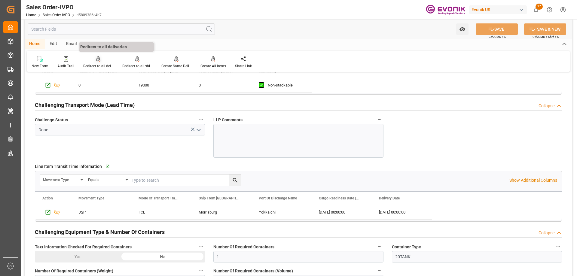
click at [94, 65] on div "Redirect to all deliveries" at bounding box center [98, 65] width 30 height 5
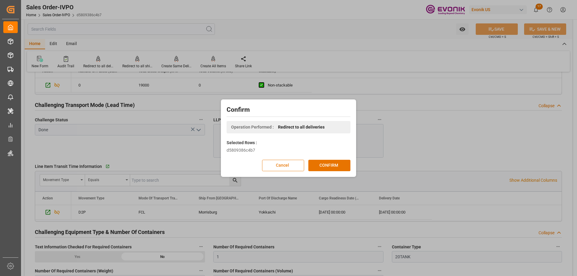
click at [274, 161] on button "Cancel" at bounding box center [283, 165] width 42 height 11
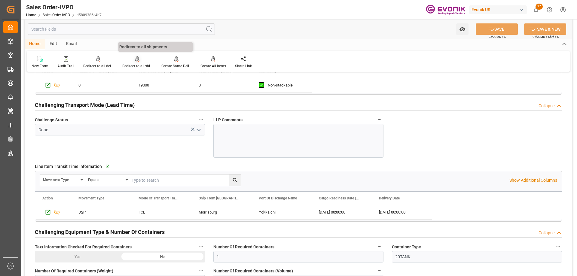
click at [133, 62] on div at bounding box center [137, 59] width 30 height 6
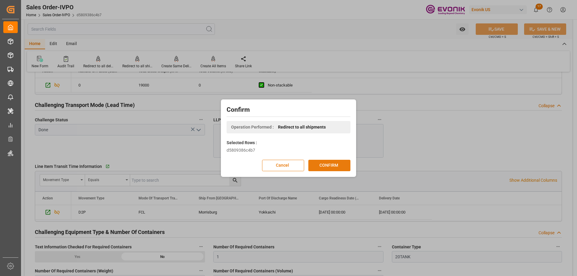
click at [329, 162] on button "CONFIRM" at bounding box center [329, 165] width 42 height 11
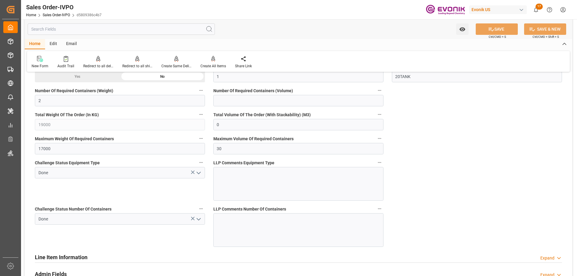
scroll to position [992, 0]
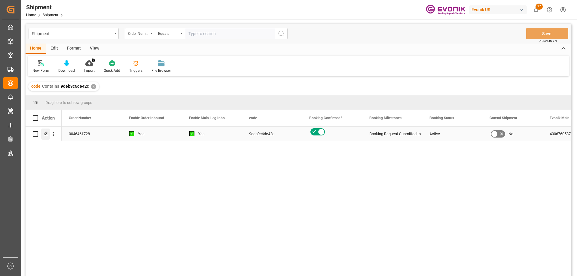
click at [46, 134] on polygon "Press SPACE to select this row." at bounding box center [45, 133] width 3 height 3
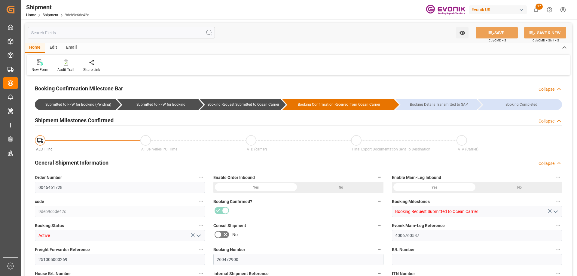
type input "AC Containerline"
type input "AC Containerline GmbH"
type input "[DATE] 00:00"
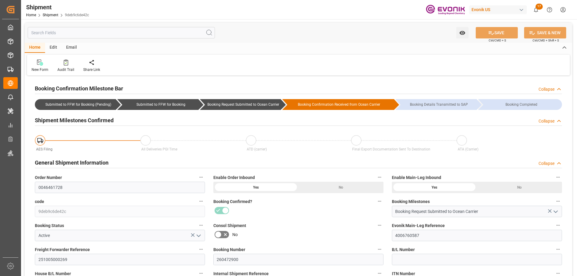
type input "[DATE] 00:00"
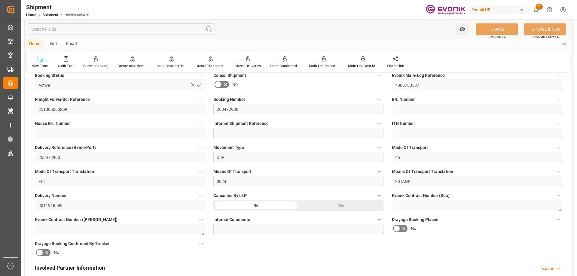
click at [72, 264] on h2 "Involved Partner Information" at bounding box center [70, 268] width 70 height 8
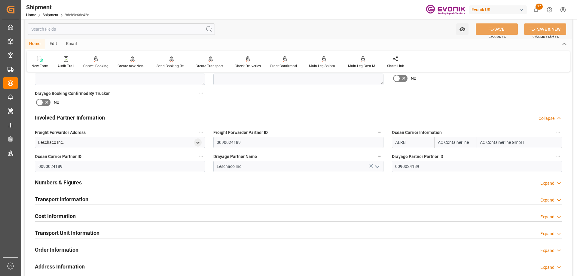
click at [69, 200] on h2 "Transport Information" at bounding box center [62, 199] width 54 height 8
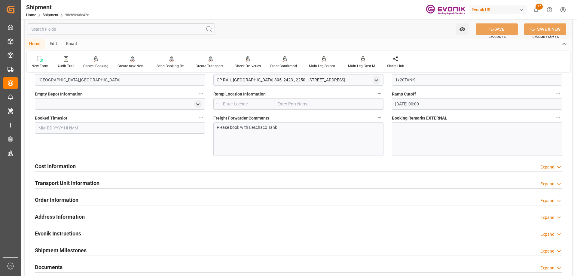
scroll to position [361, 0]
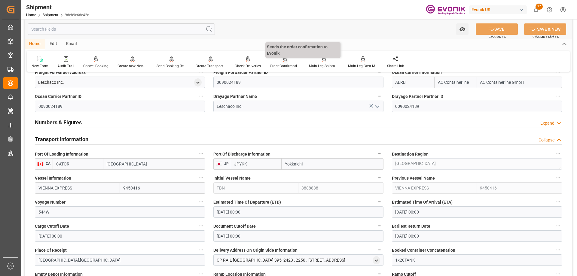
click at [288, 63] on div "Order Confirmation" at bounding box center [284, 62] width 39 height 13
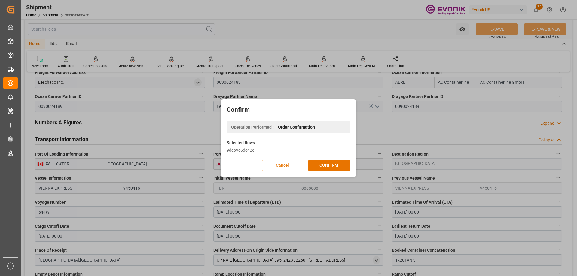
click at [275, 166] on button "Cancel" at bounding box center [283, 165] width 42 height 11
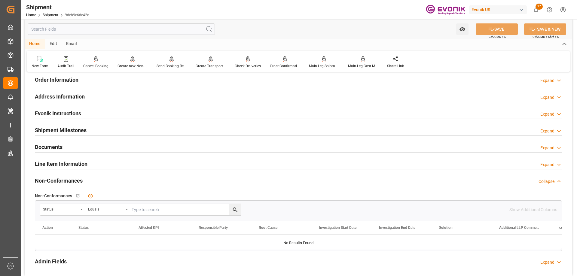
scroll to position [391, 0]
